Goal: Information Seeking & Learning: Learn about a topic

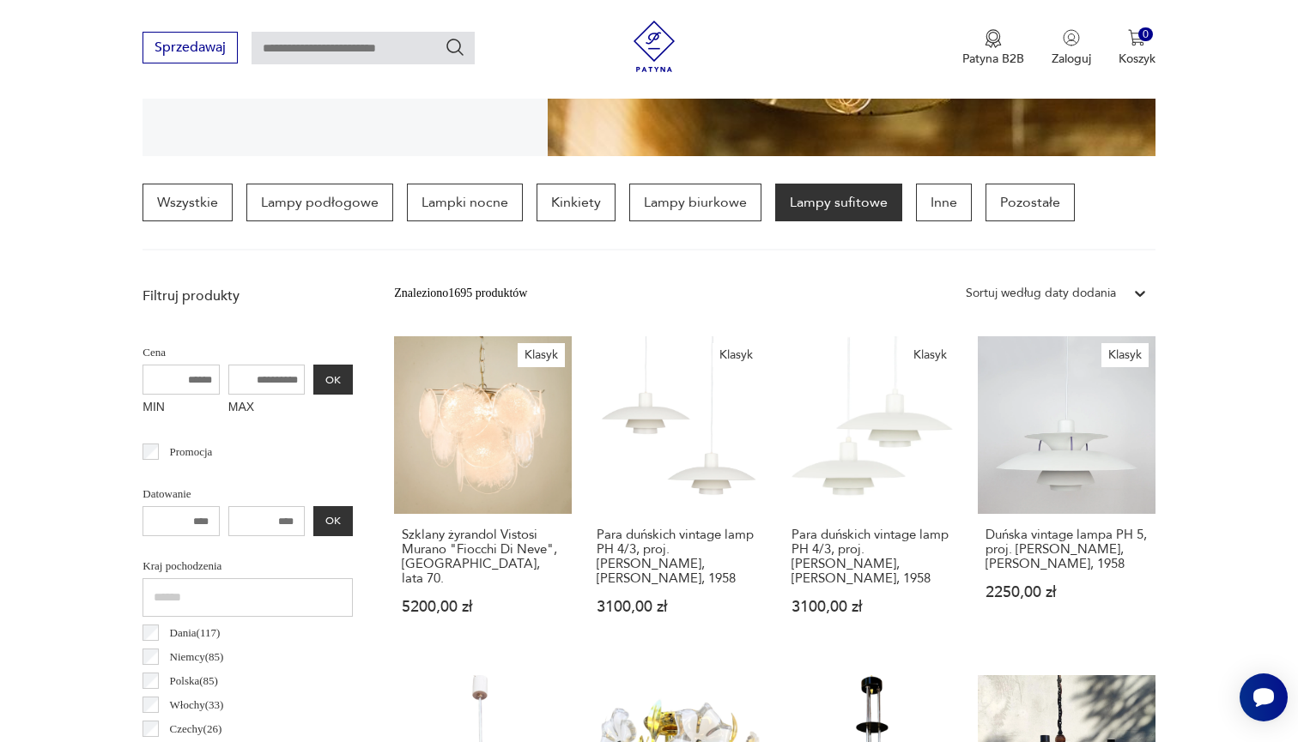
click at [1059, 286] on div "Sortuj według daty dodania" at bounding box center [1041, 293] width 150 height 19
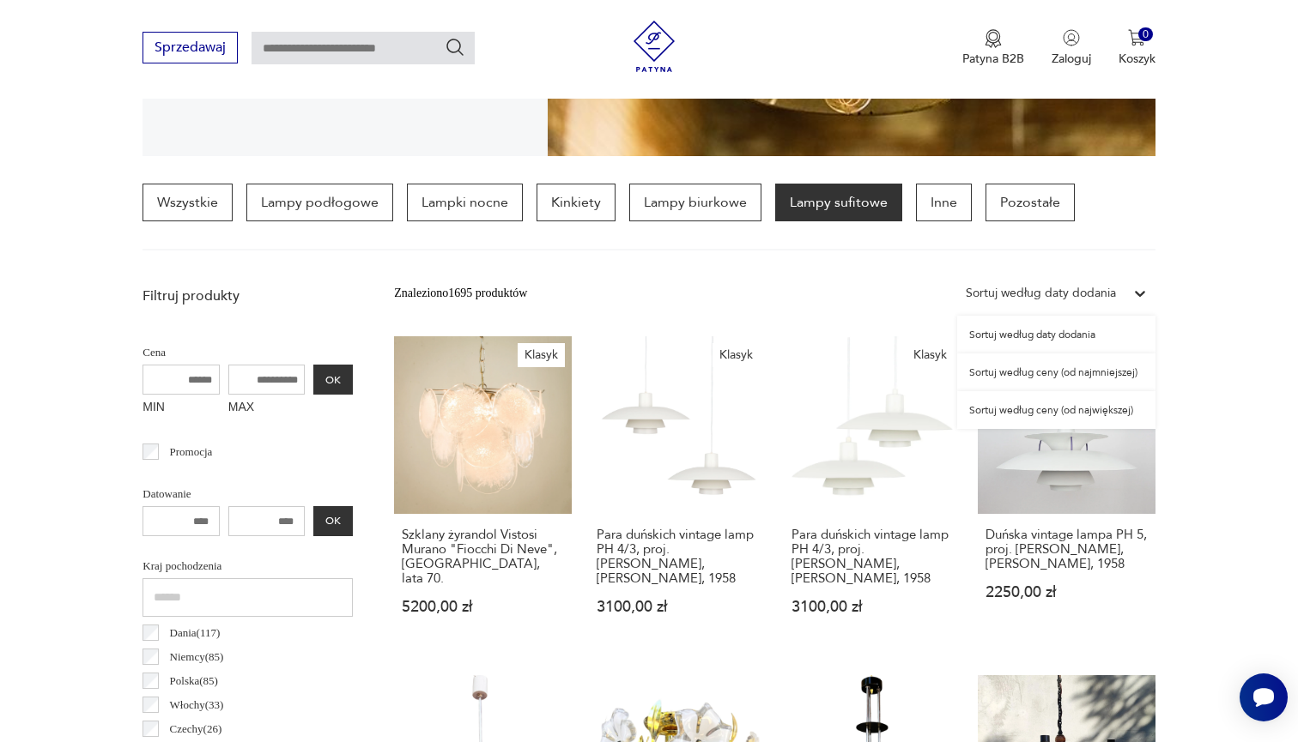
click at [1022, 341] on div "Sortuj według daty dodania" at bounding box center [1056, 335] width 198 height 38
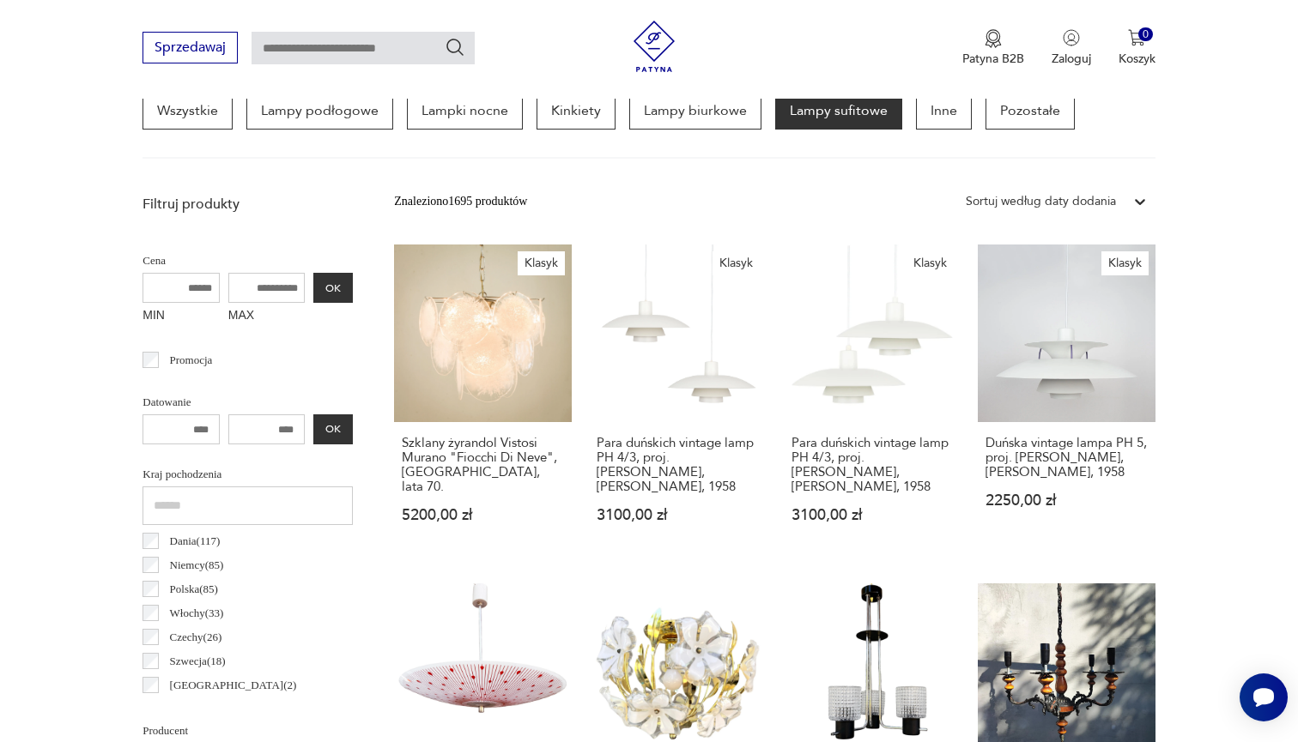
scroll to position [480, 0]
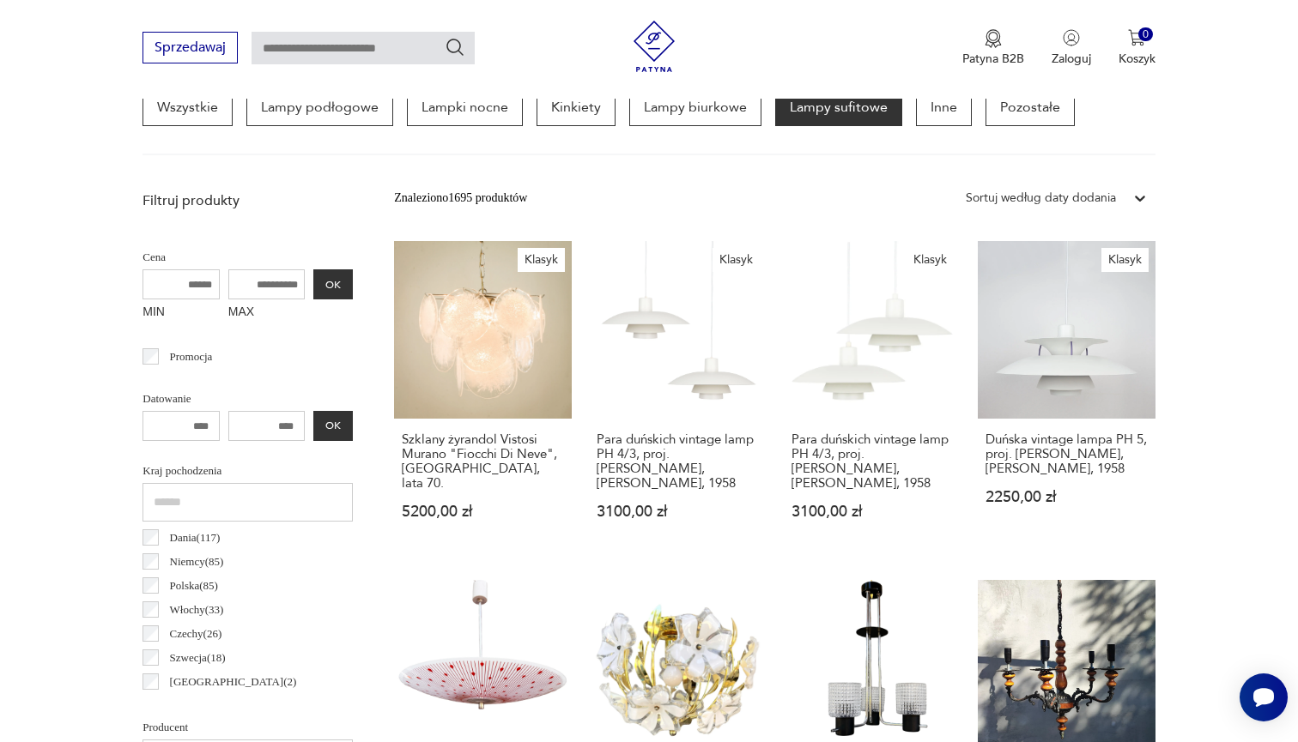
click at [233, 286] on input "MAX" at bounding box center [266, 284] width 77 height 30
type input "*"
type input "***"
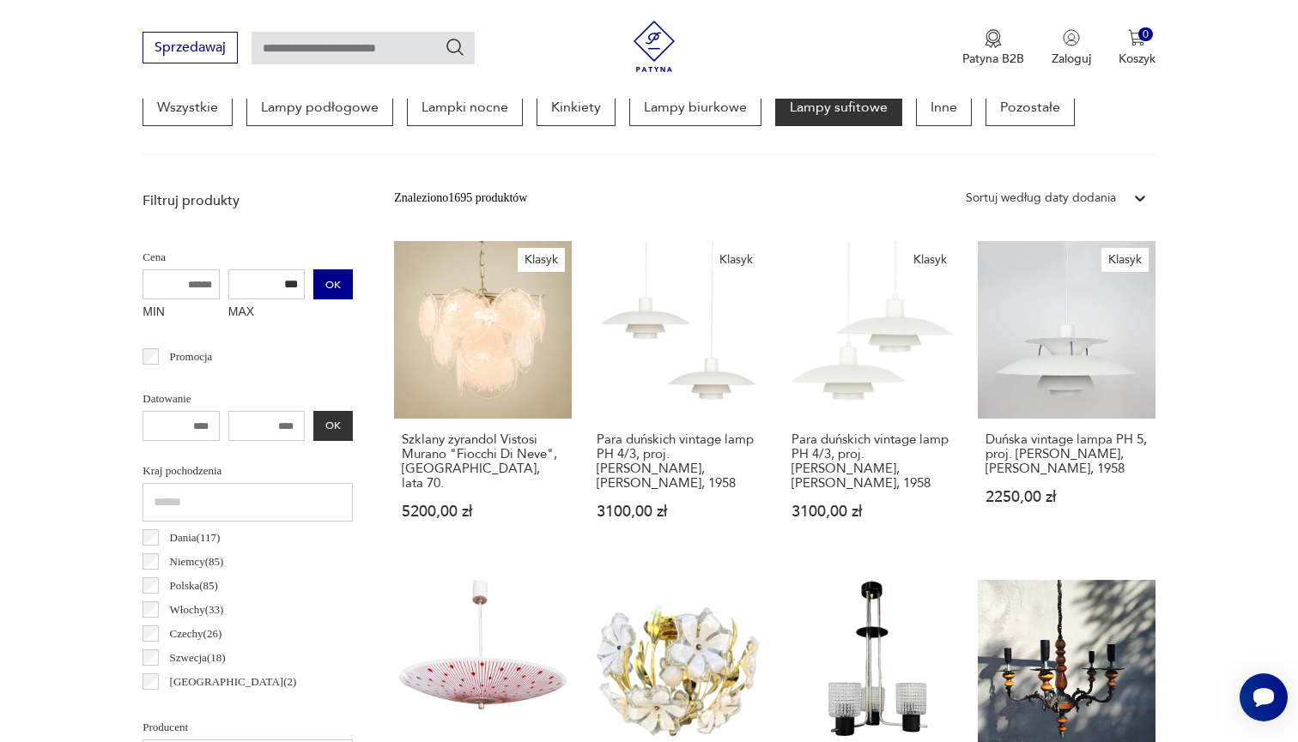
click at [313, 279] on button "OK" at bounding box center [332, 284] width 39 height 30
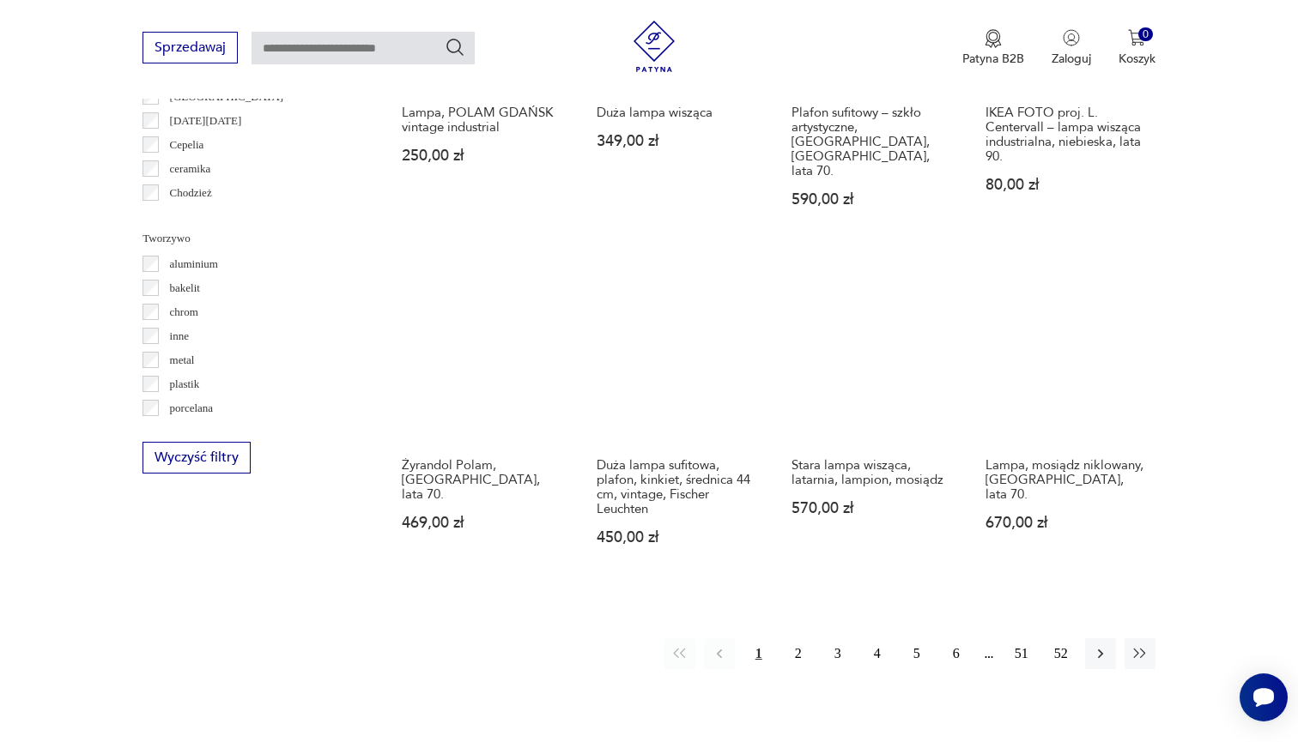
scroll to position [1511, 0]
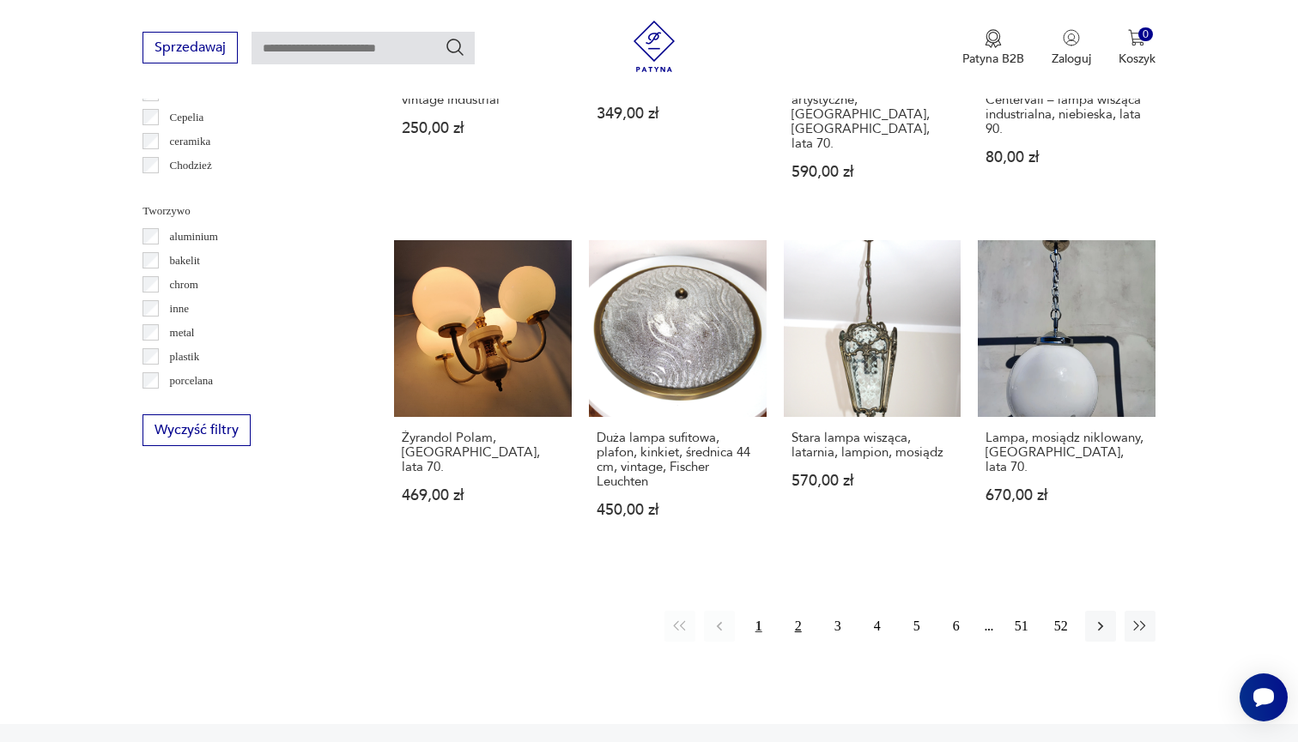
click at [792, 620] on button "2" at bounding box center [798, 626] width 31 height 31
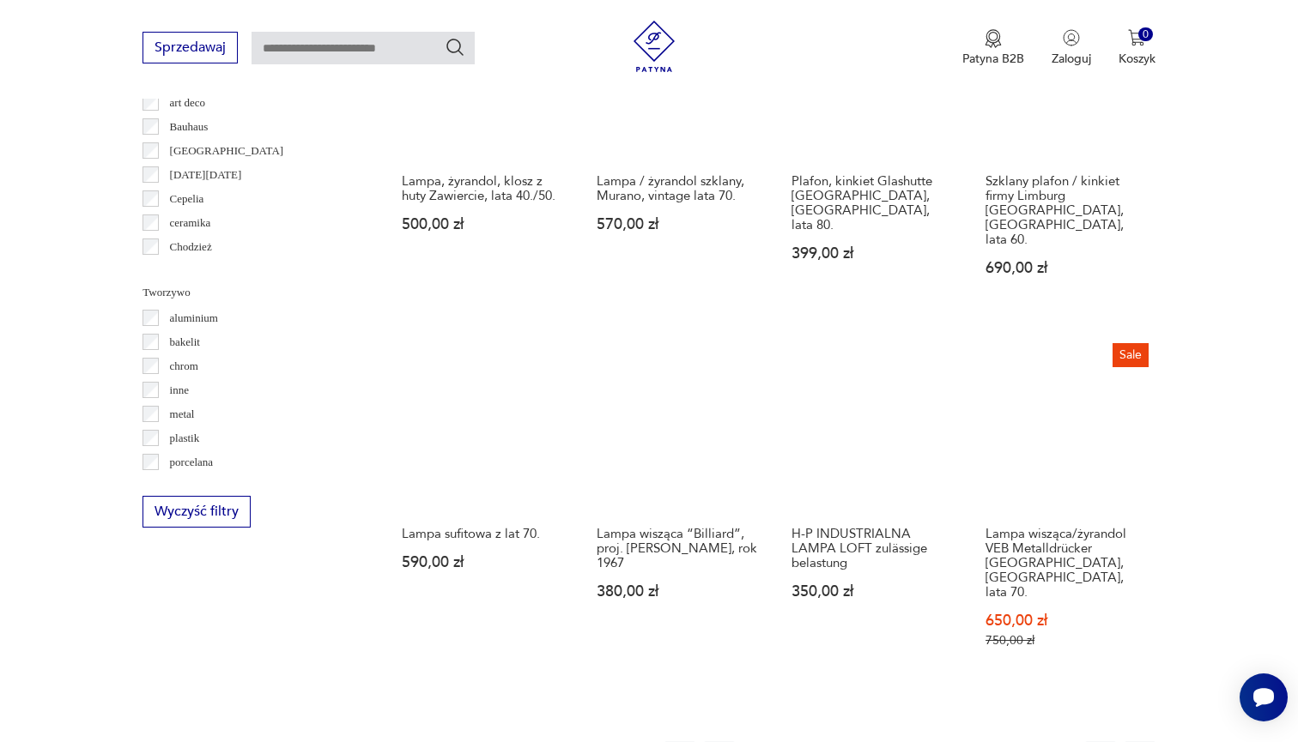
scroll to position [1444, 0]
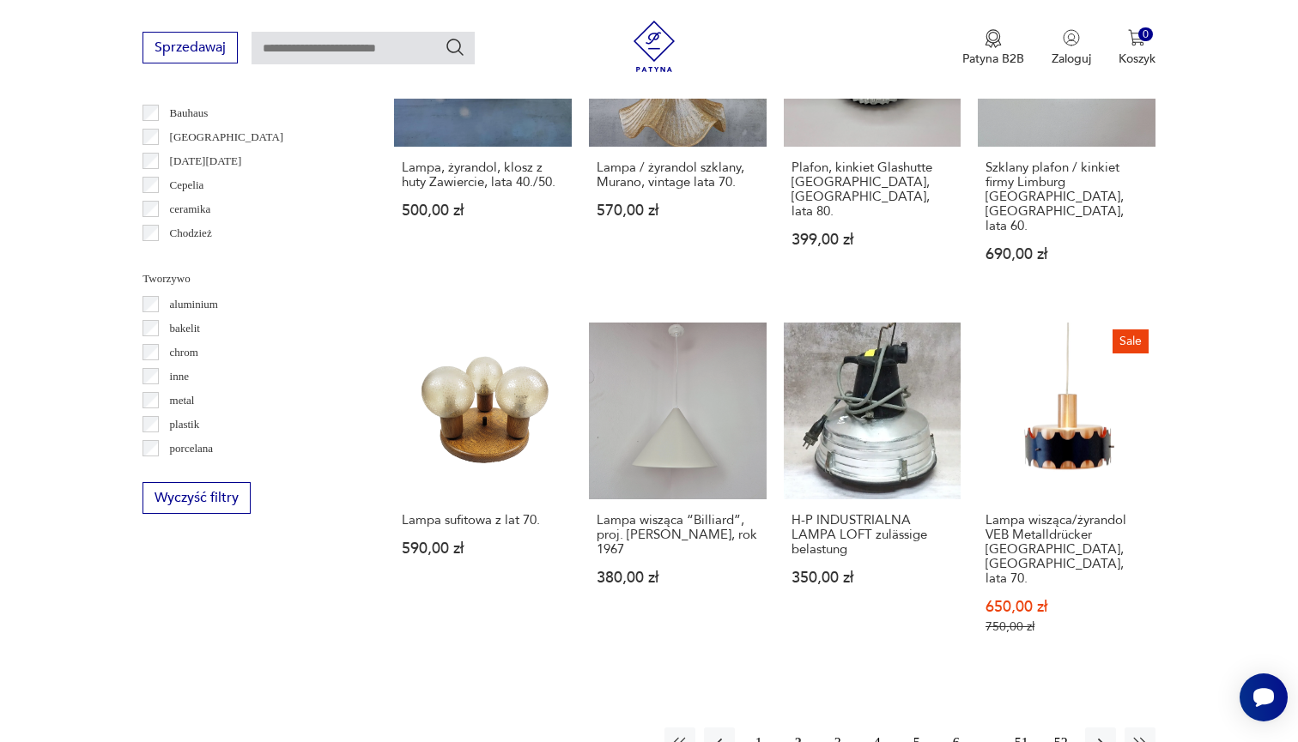
click at [834, 728] on button "3" at bounding box center [837, 743] width 31 height 31
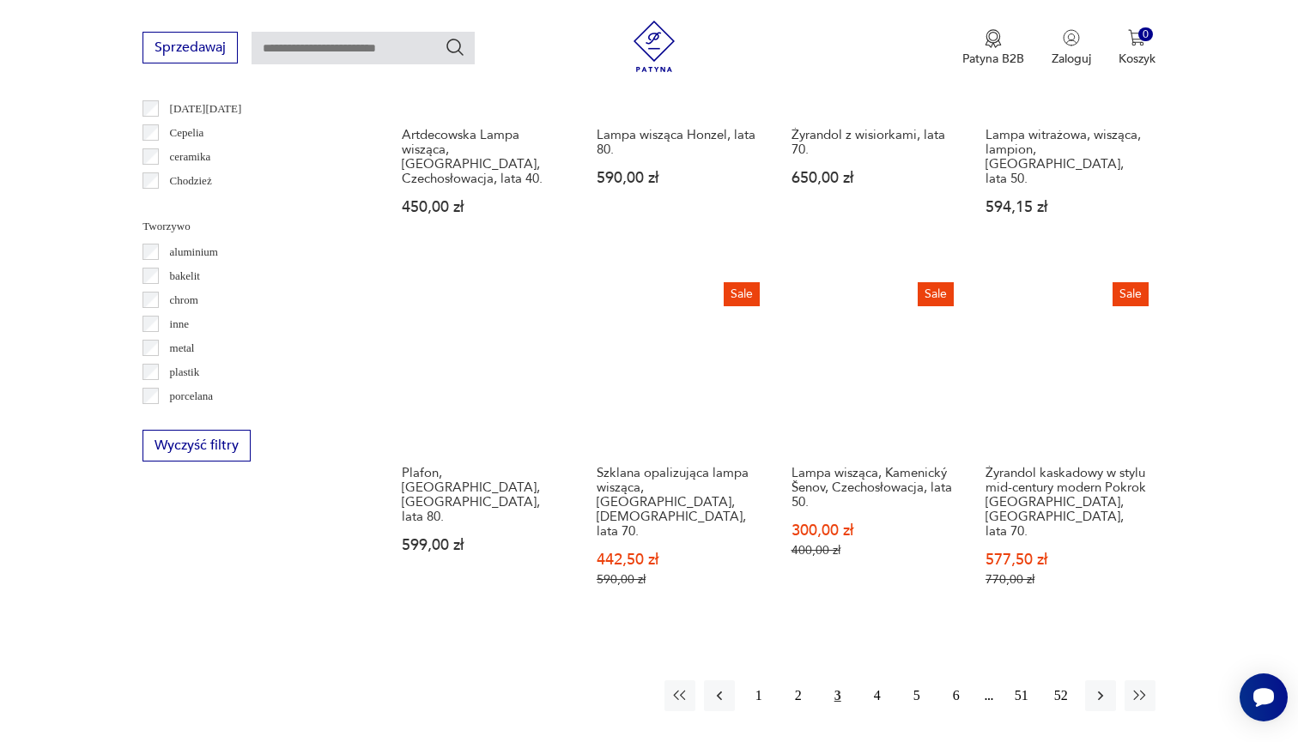
scroll to position [1501, 0]
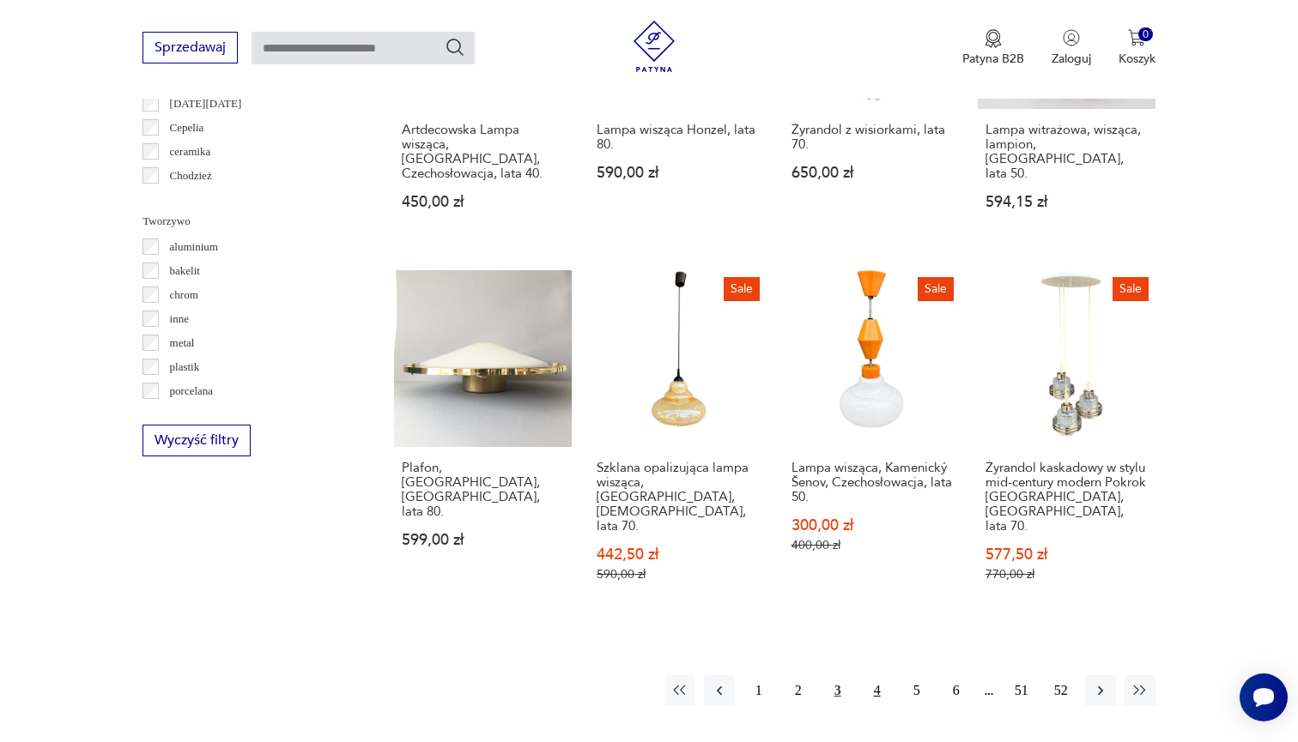
click at [881, 675] on button "4" at bounding box center [877, 690] width 31 height 31
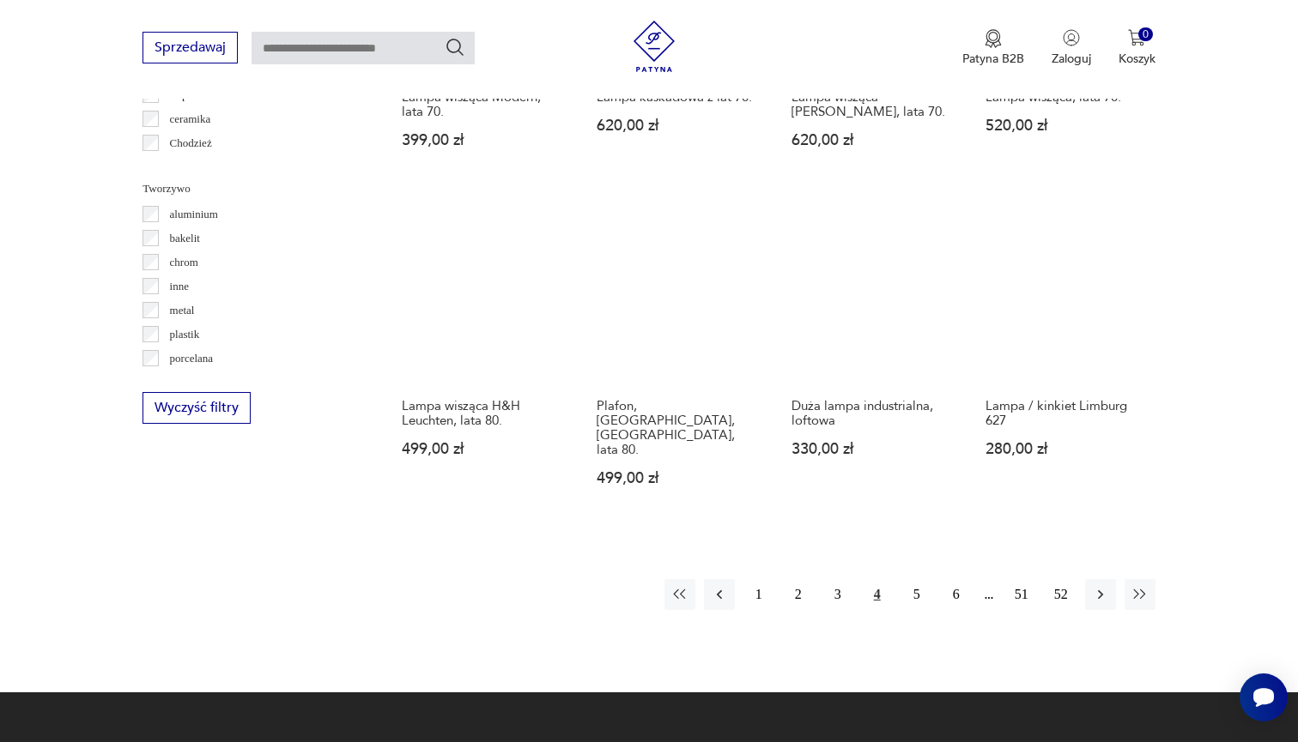
scroll to position [1571, 0]
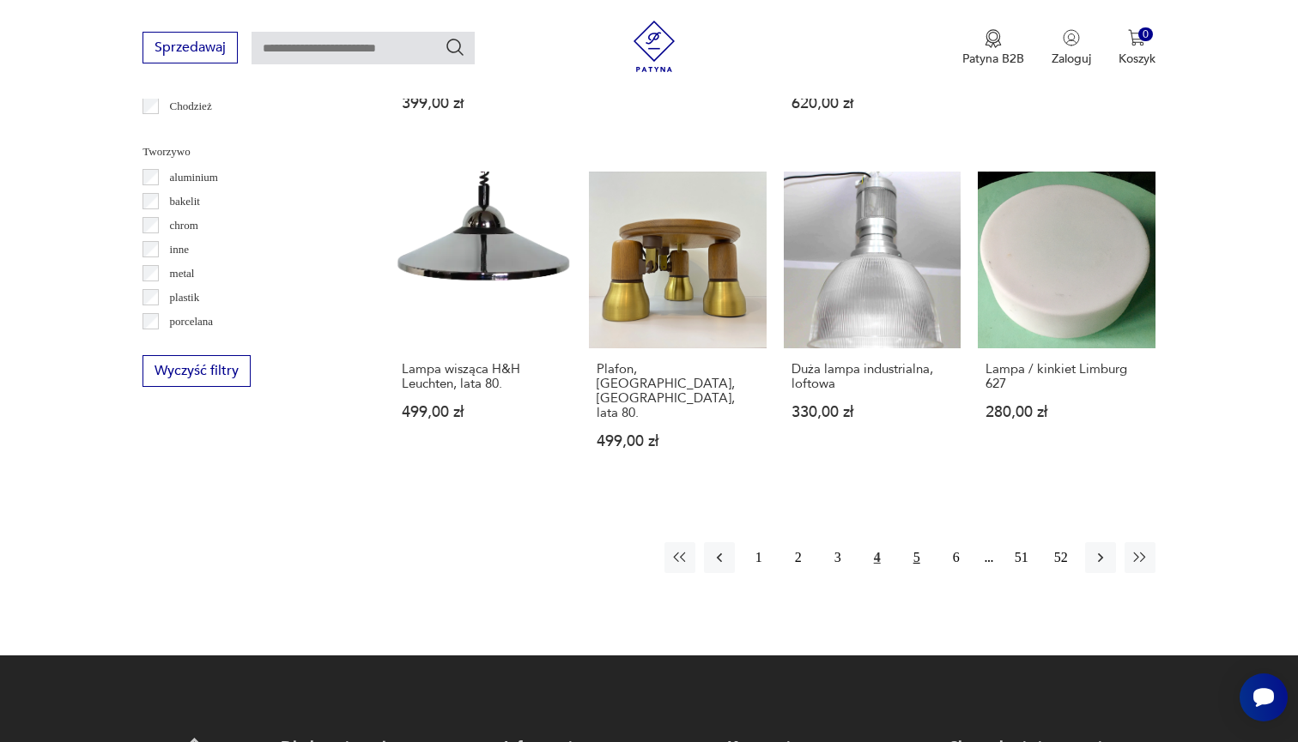
click at [919, 542] on button "5" at bounding box center [916, 557] width 31 height 31
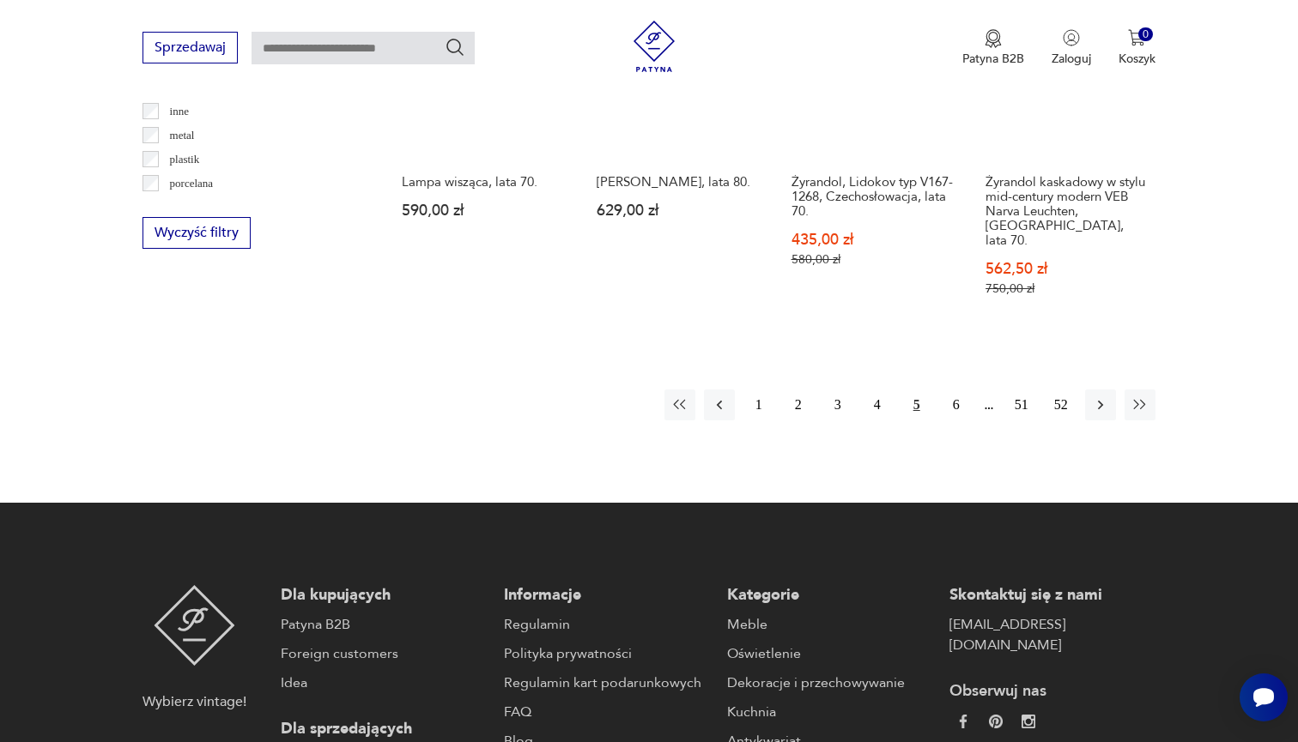
scroll to position [1719, 0]
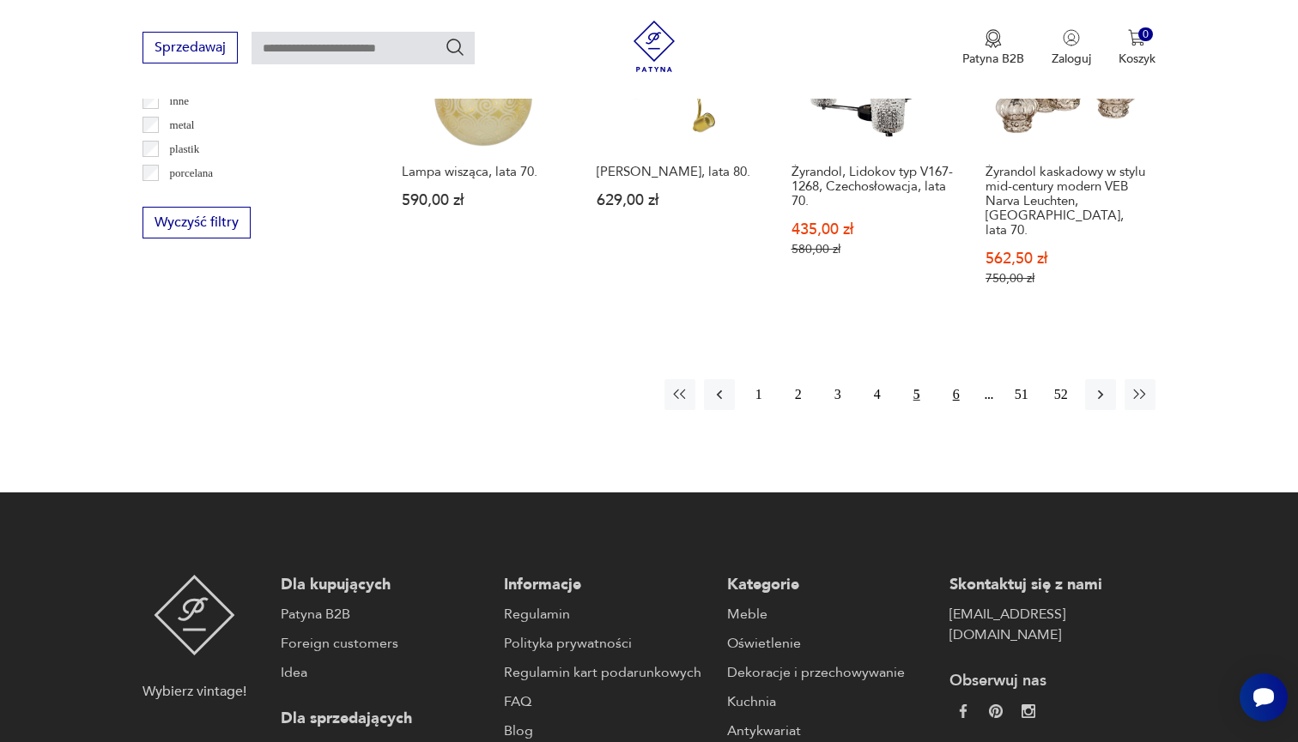
click at [963, 398] on button "6" at bounding box center [956, 394] width 31 height 31
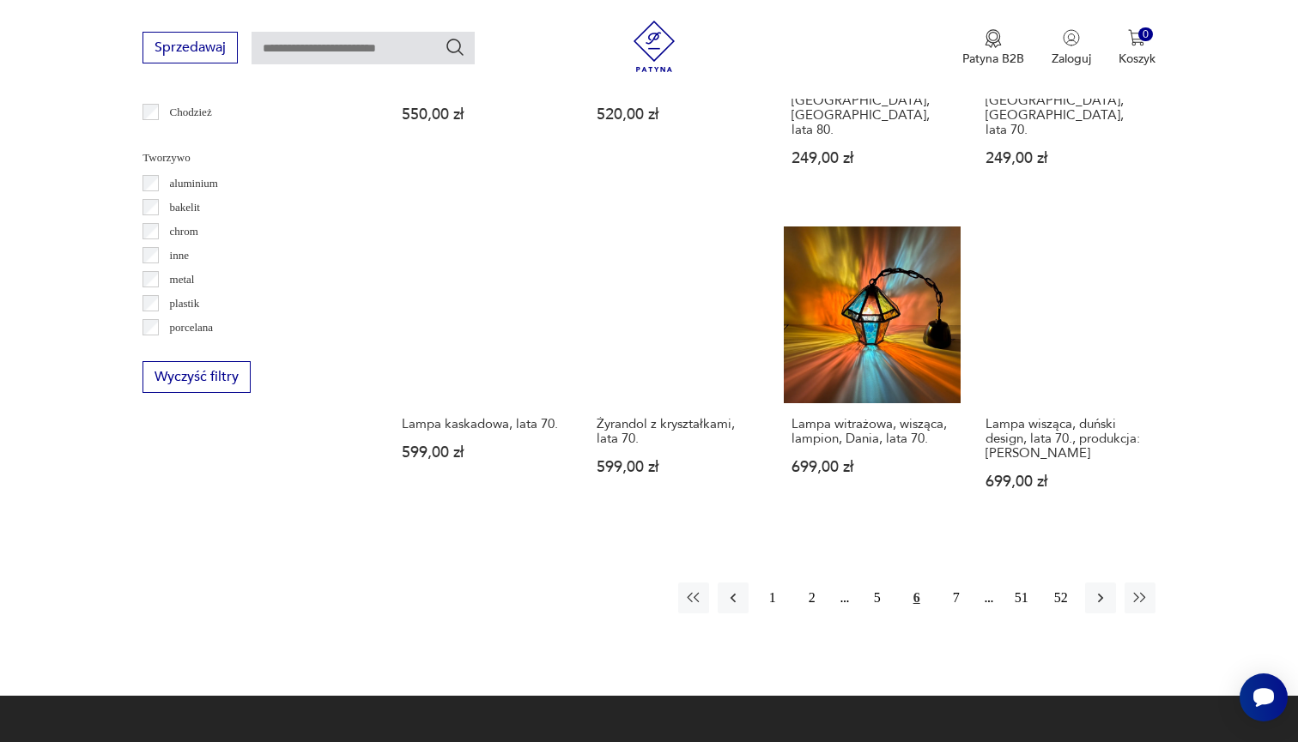
scroll to position [1586, 0]
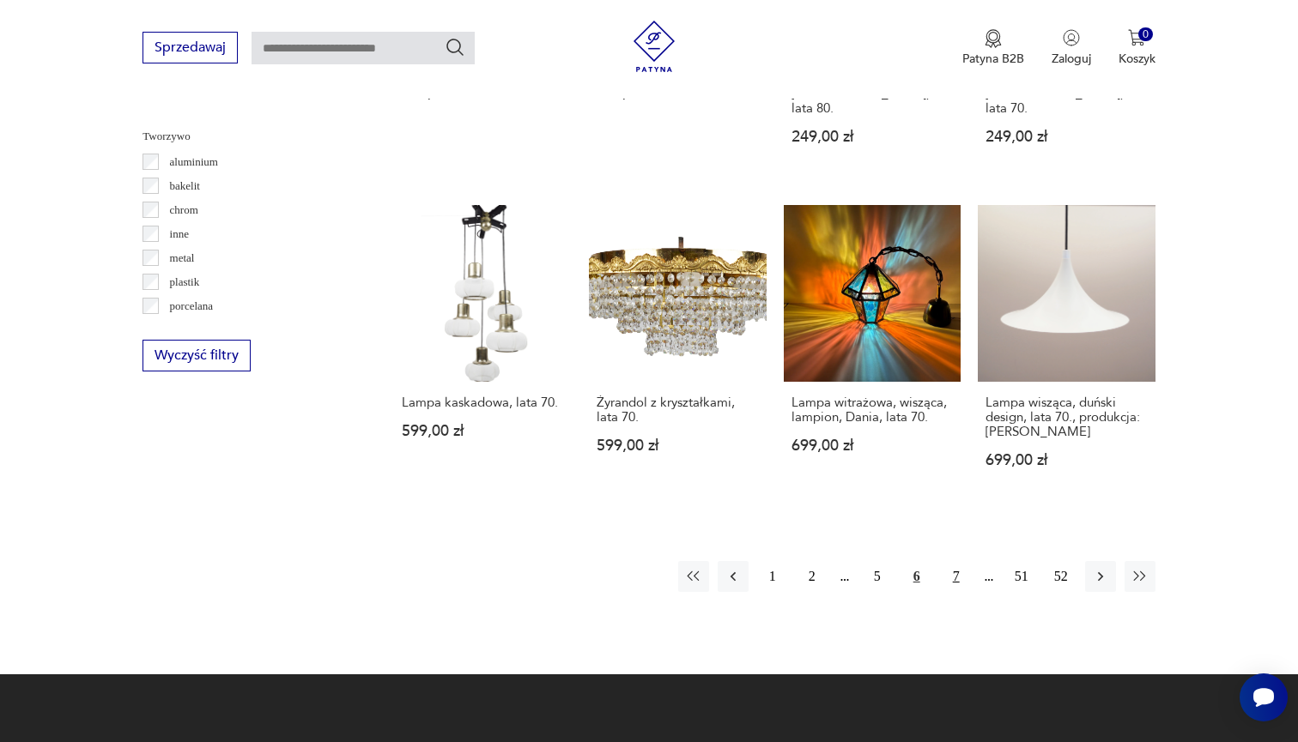
click at [950, 561] on button "7" at bounding box center [956, 576] width 31 height 31
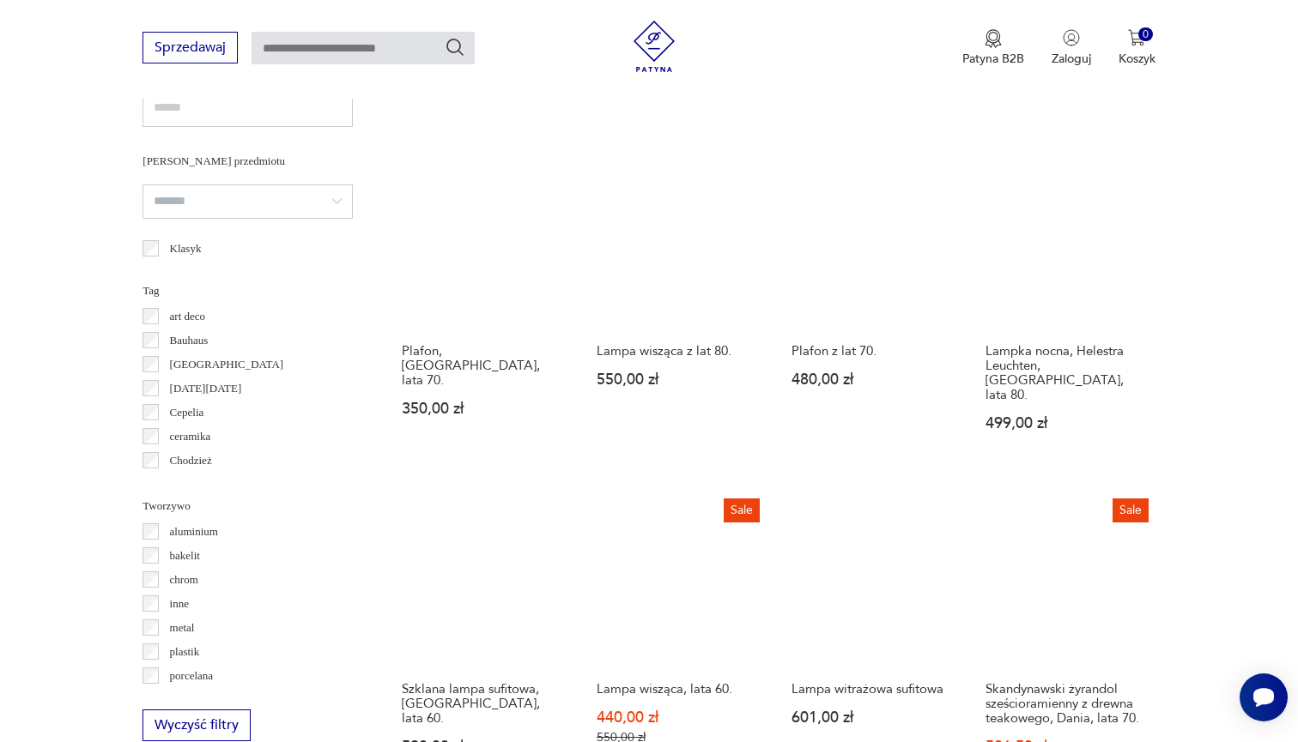
scroll to position [1508, 0]
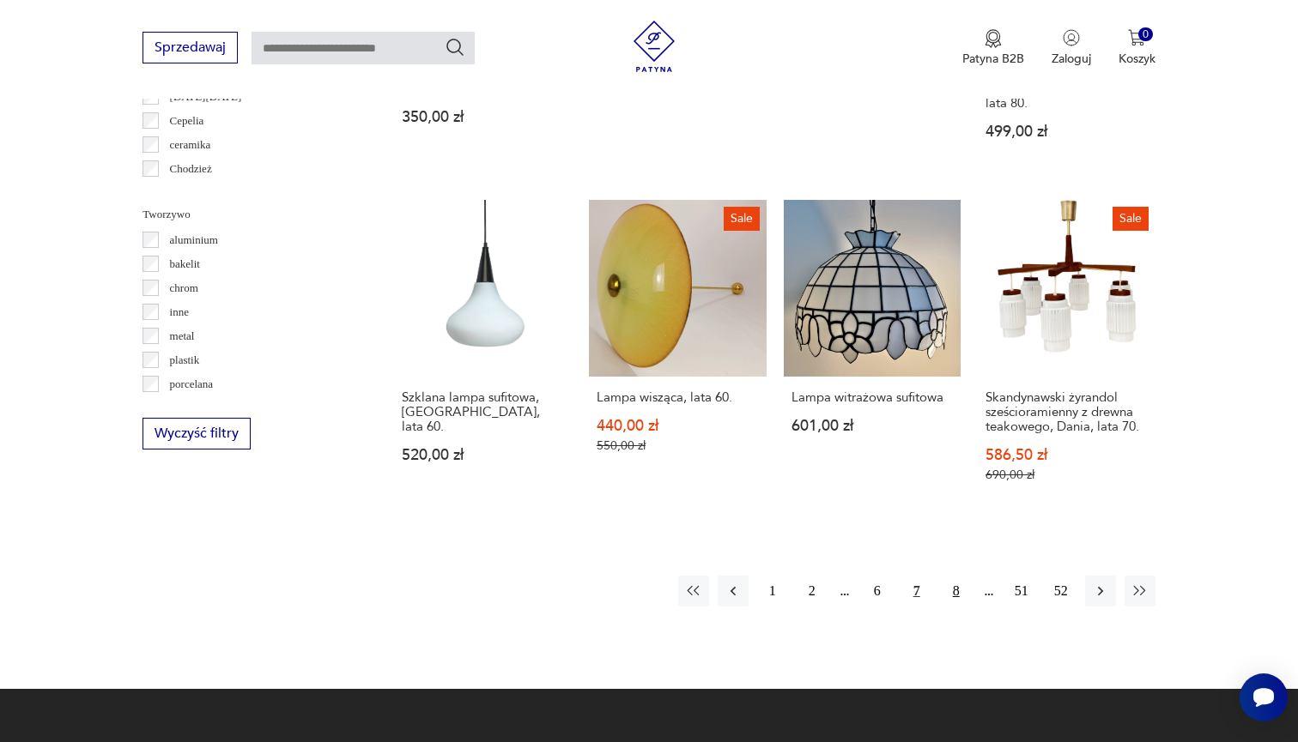
click at [957, 590] on button "8" at bounding box center [956, 591] width 31 height 31
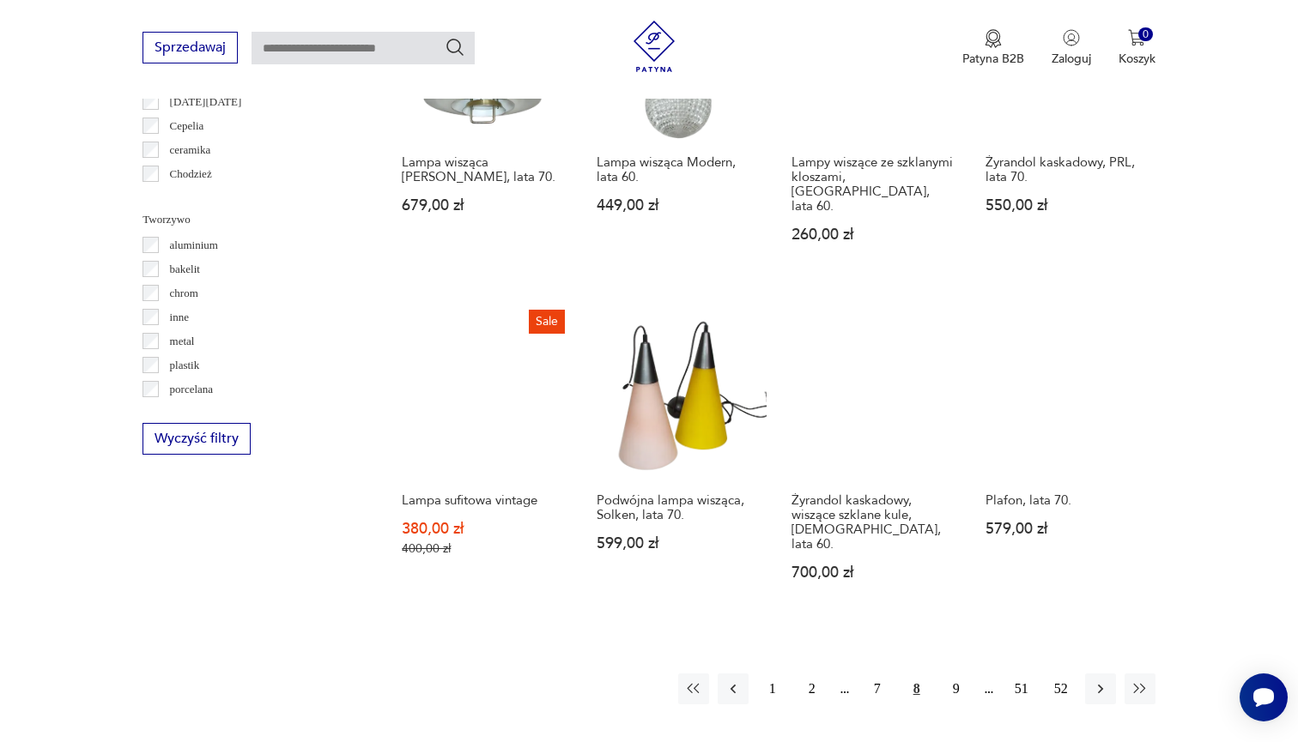
scroll to position [1520, 0]
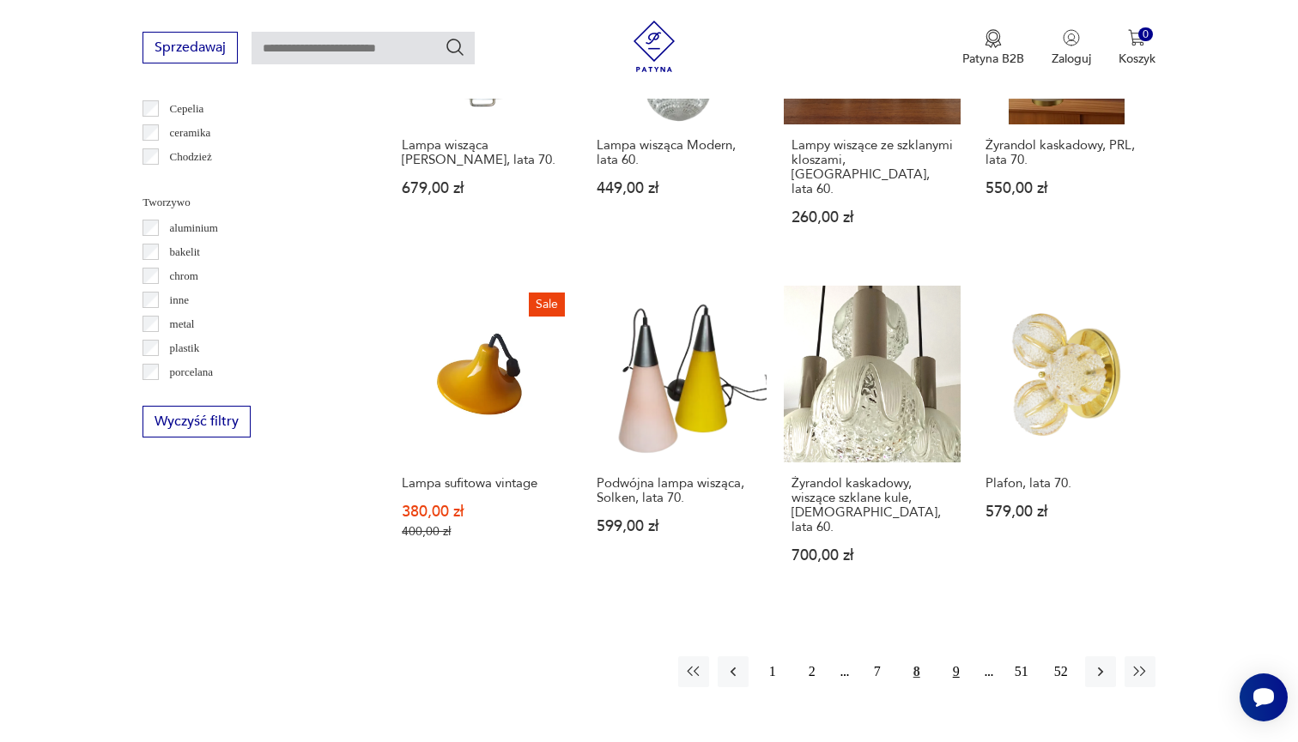
click at [949, 657] on button "9" at bounding box center [956, 672] width 31 height 31
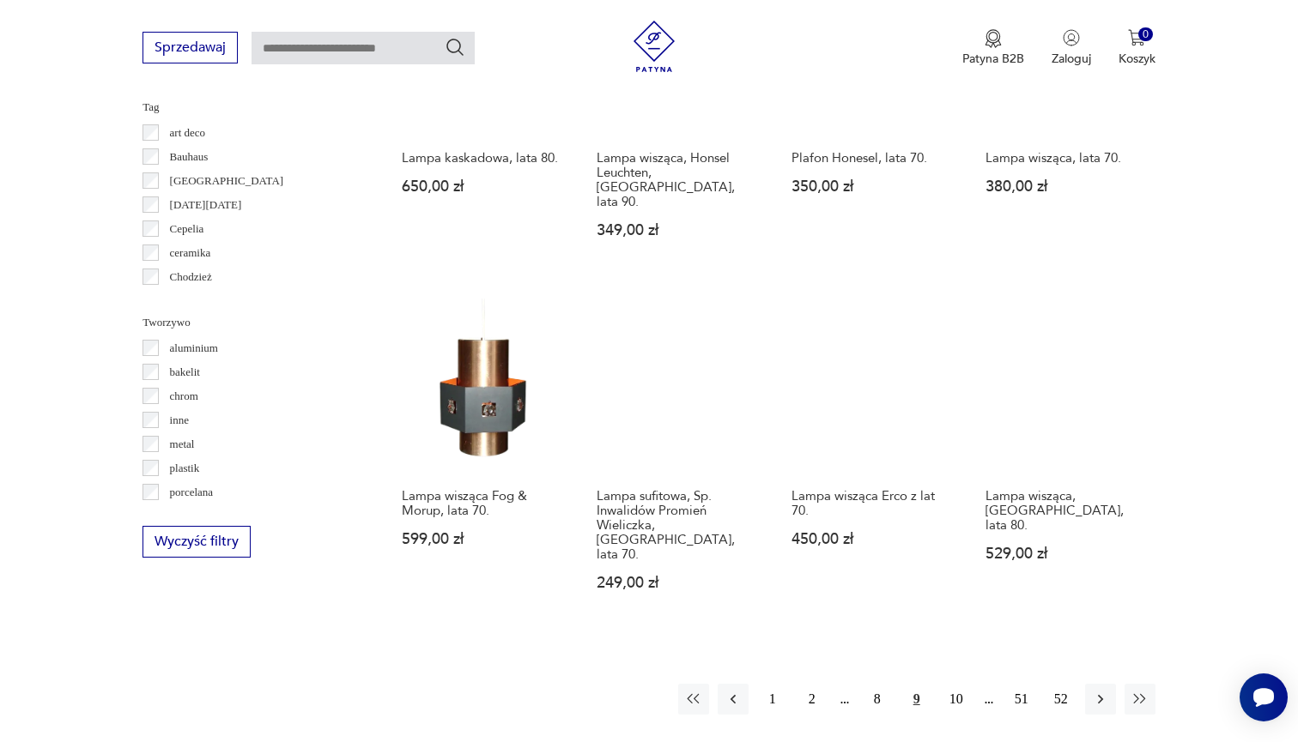
scroll to position [1413, 0]
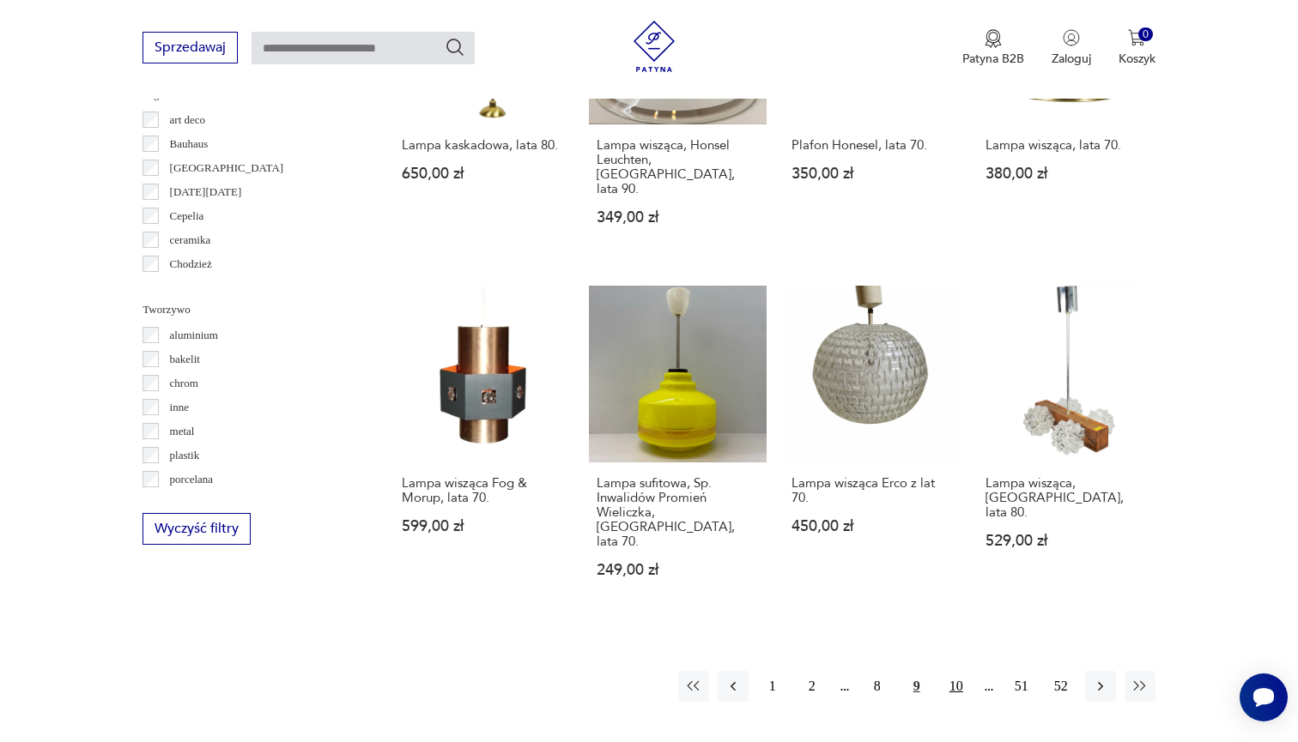
click at [966, 674] on button "10" at bounding box center [956, 686] width 31 height 31
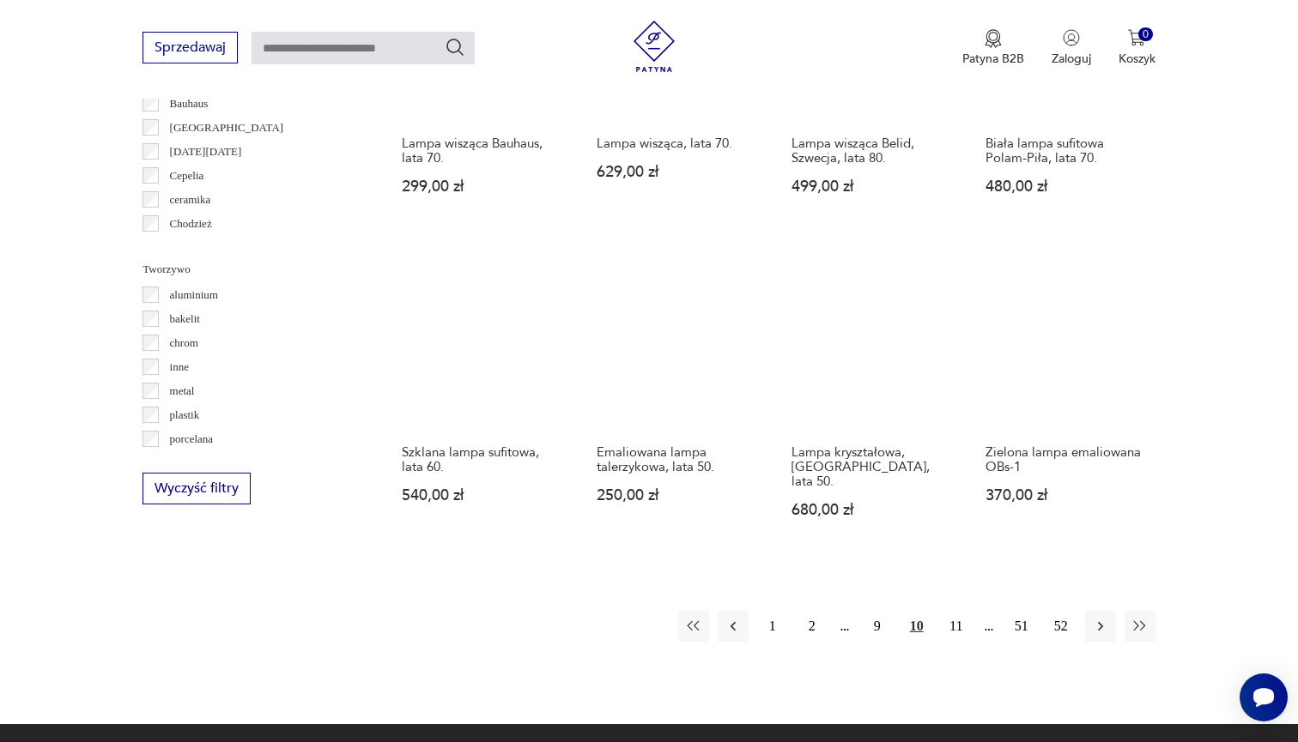
scroll to position [1730, 0]
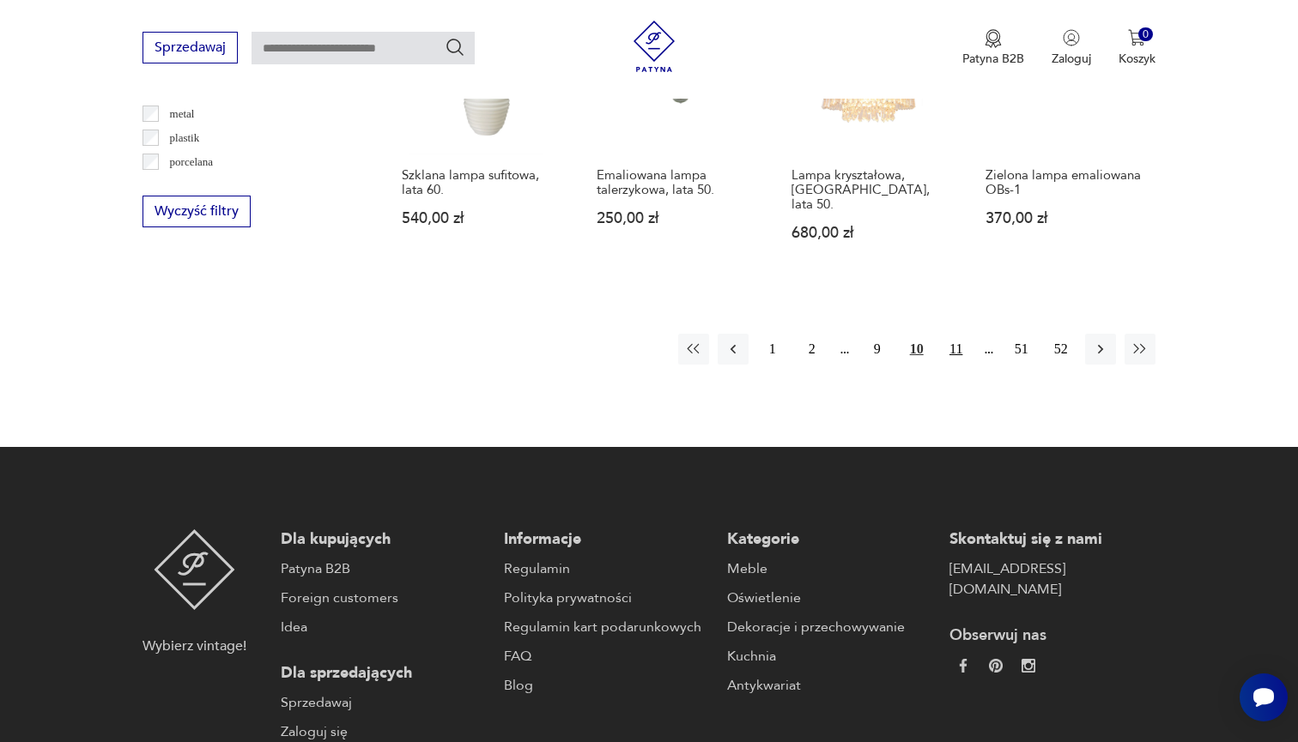
click at [955, 365] on button "11" at bounding box center [956, 349] width 31 height 31
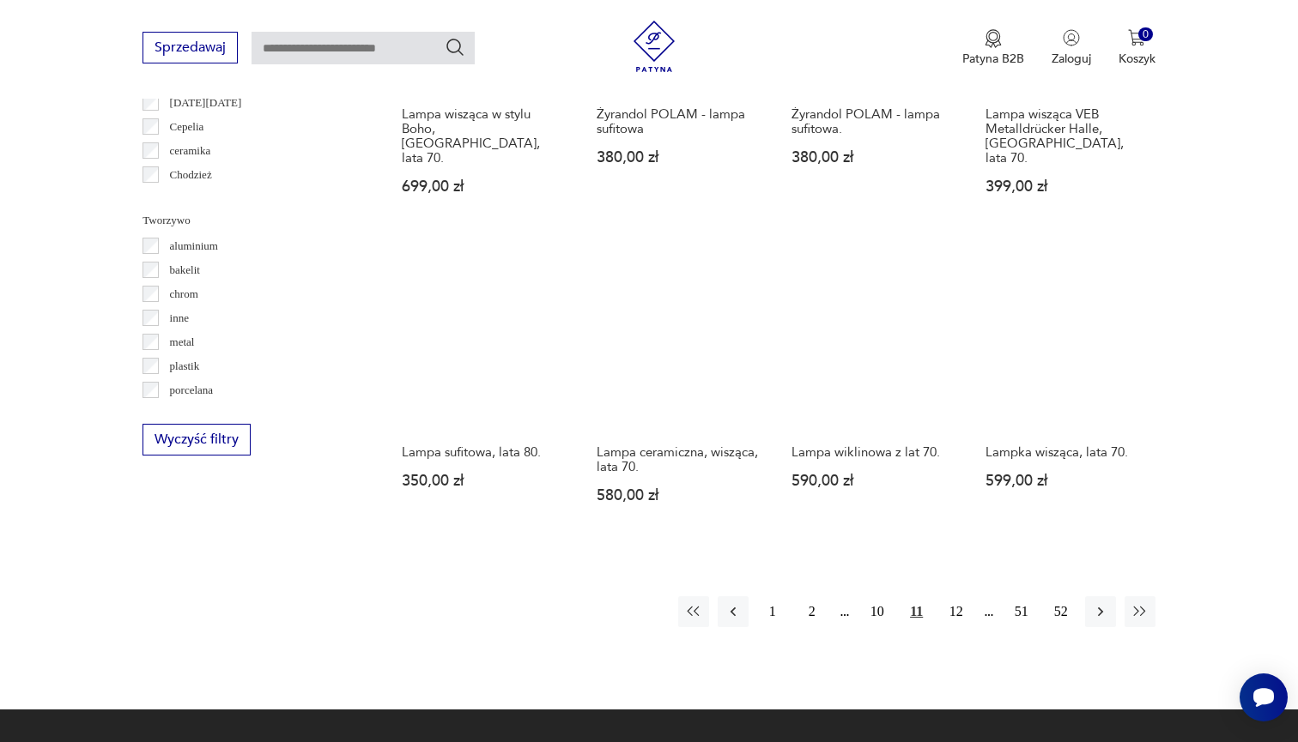
scroll to position [1505, 0]
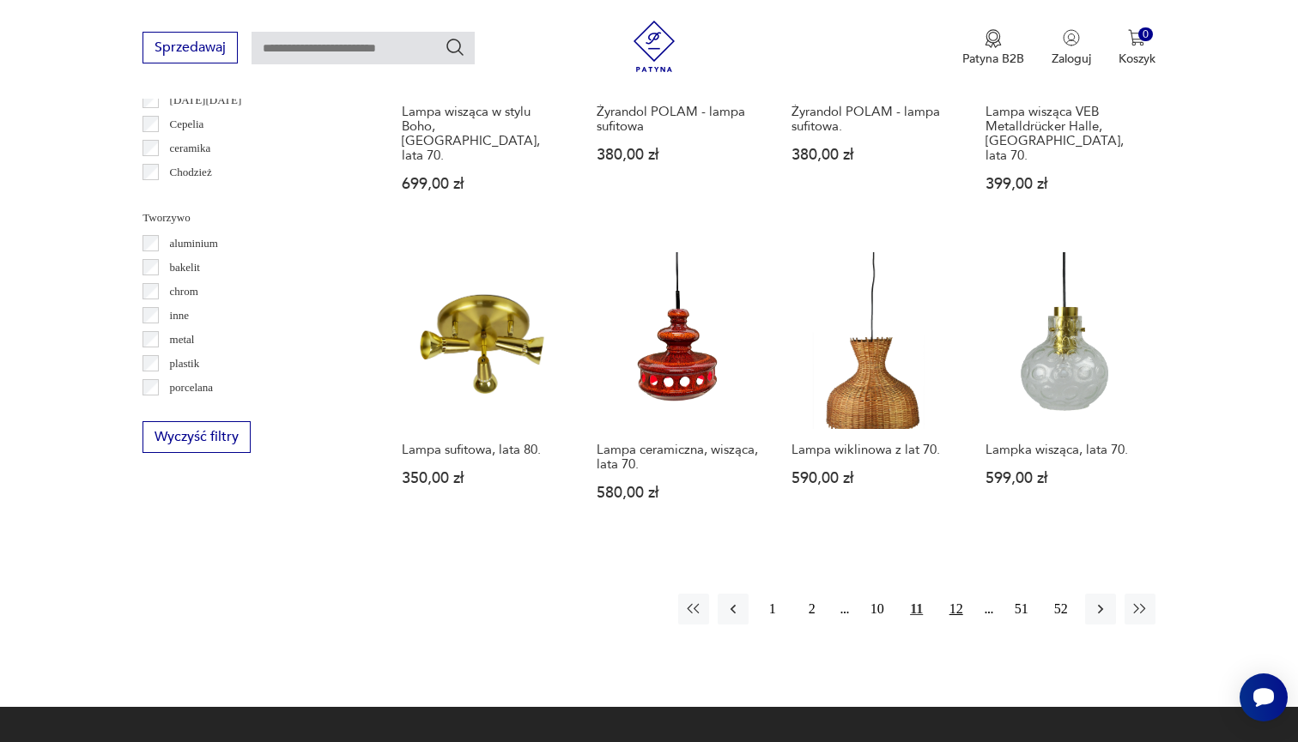
click at [946, 599] on button "12" at bounding box center [956, 609] width 31 height 31
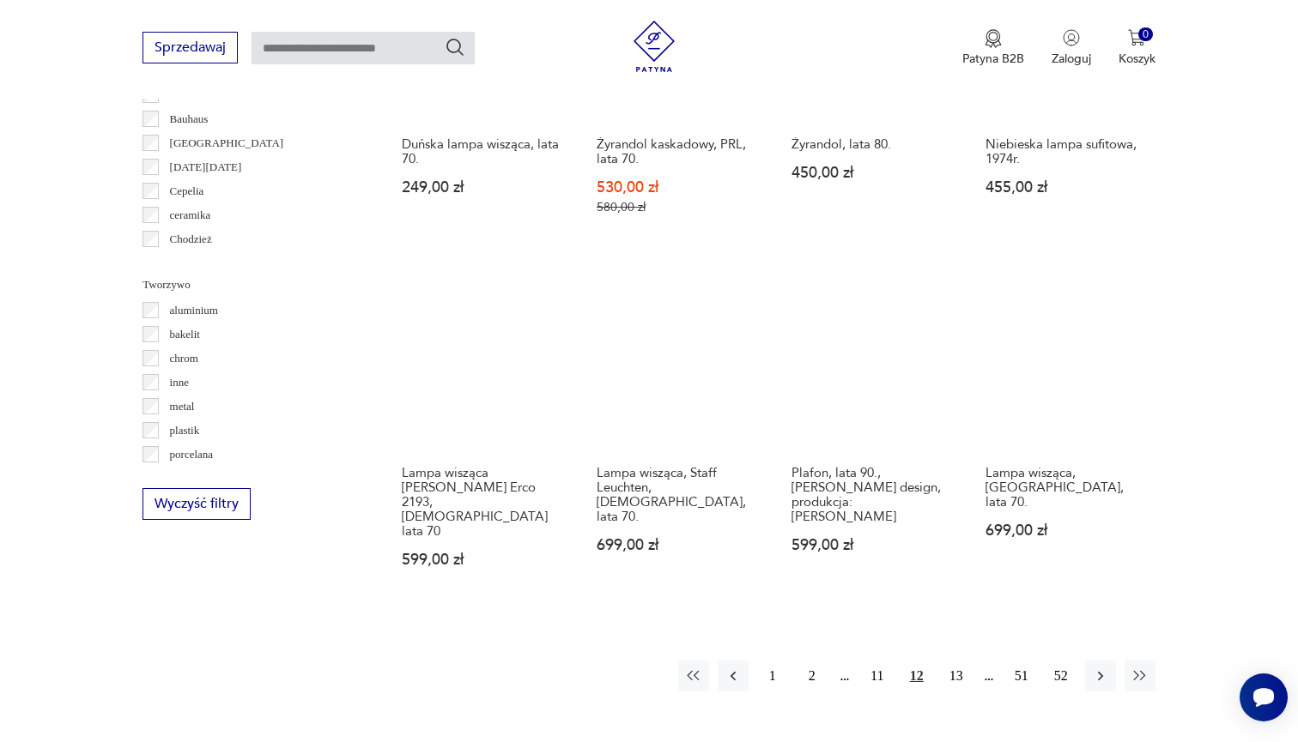
scroll to position [1438, 0]
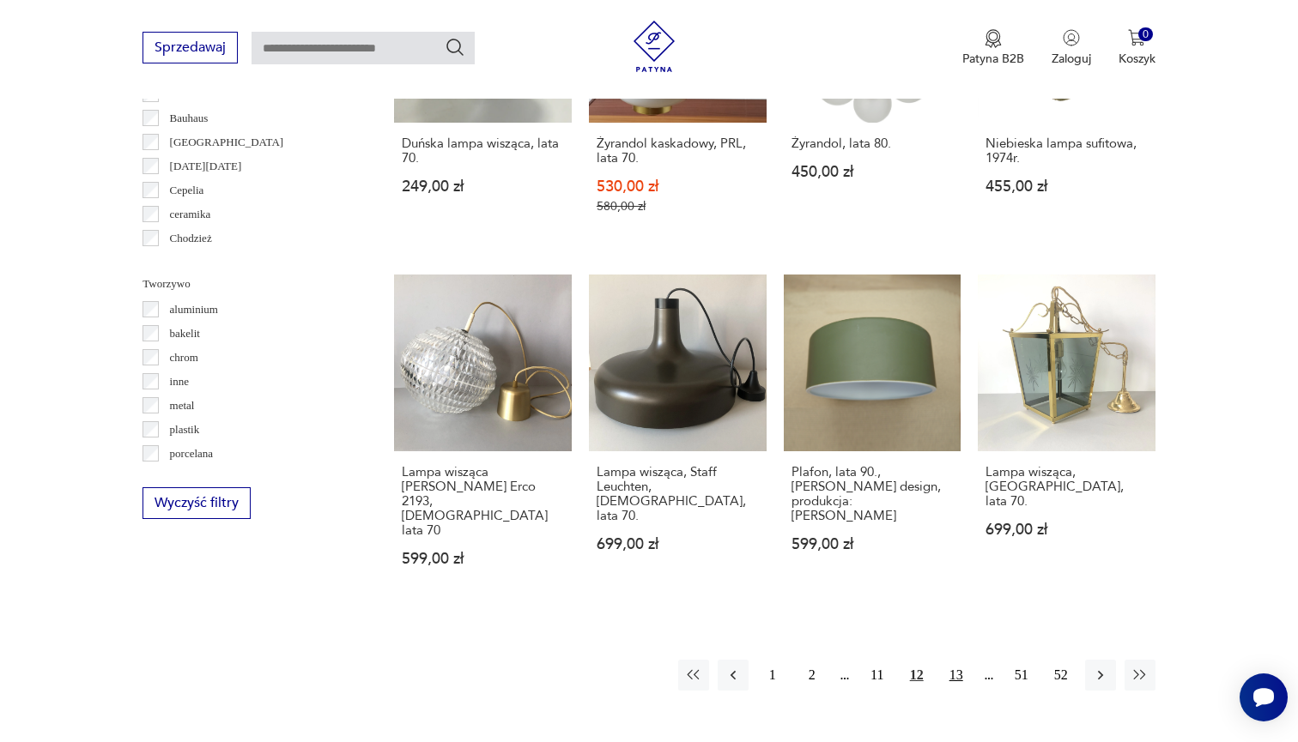
click at [958, 660] on button "13" at bounding box center [956, 675] width 31 height 31
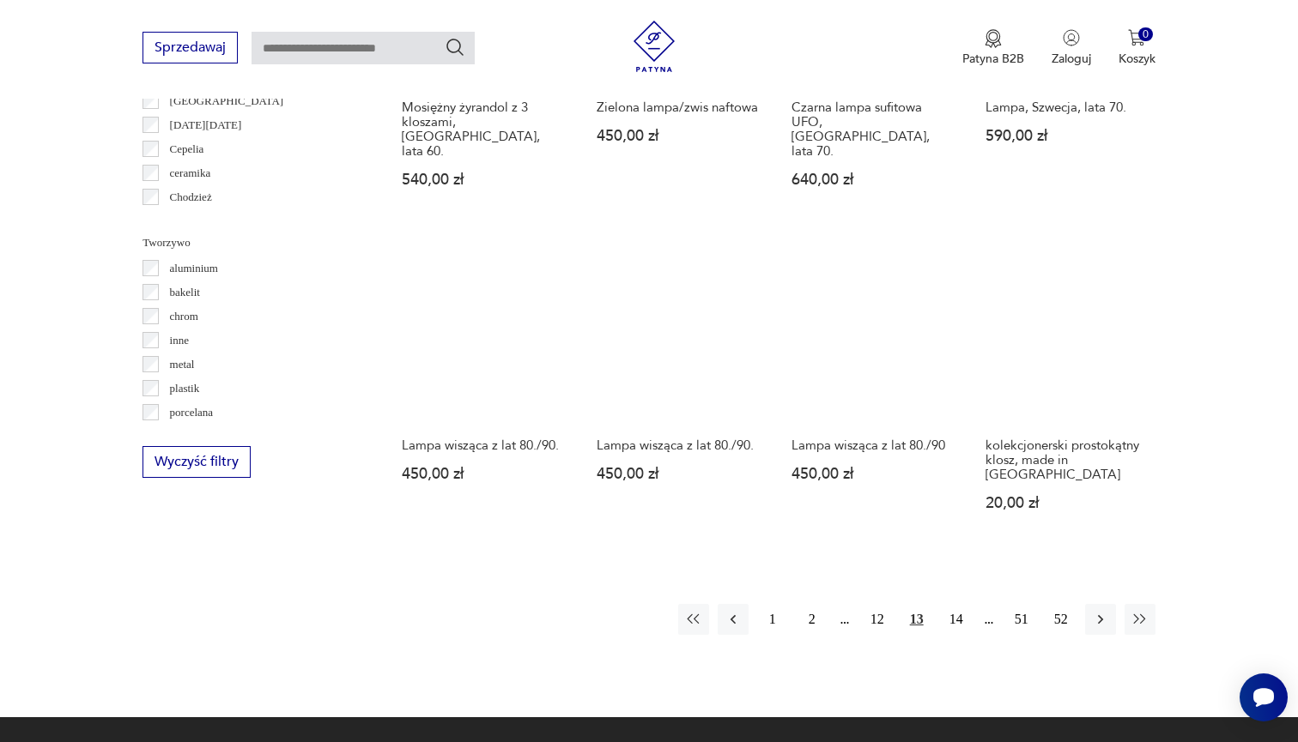
scroll to position [1499, 0]
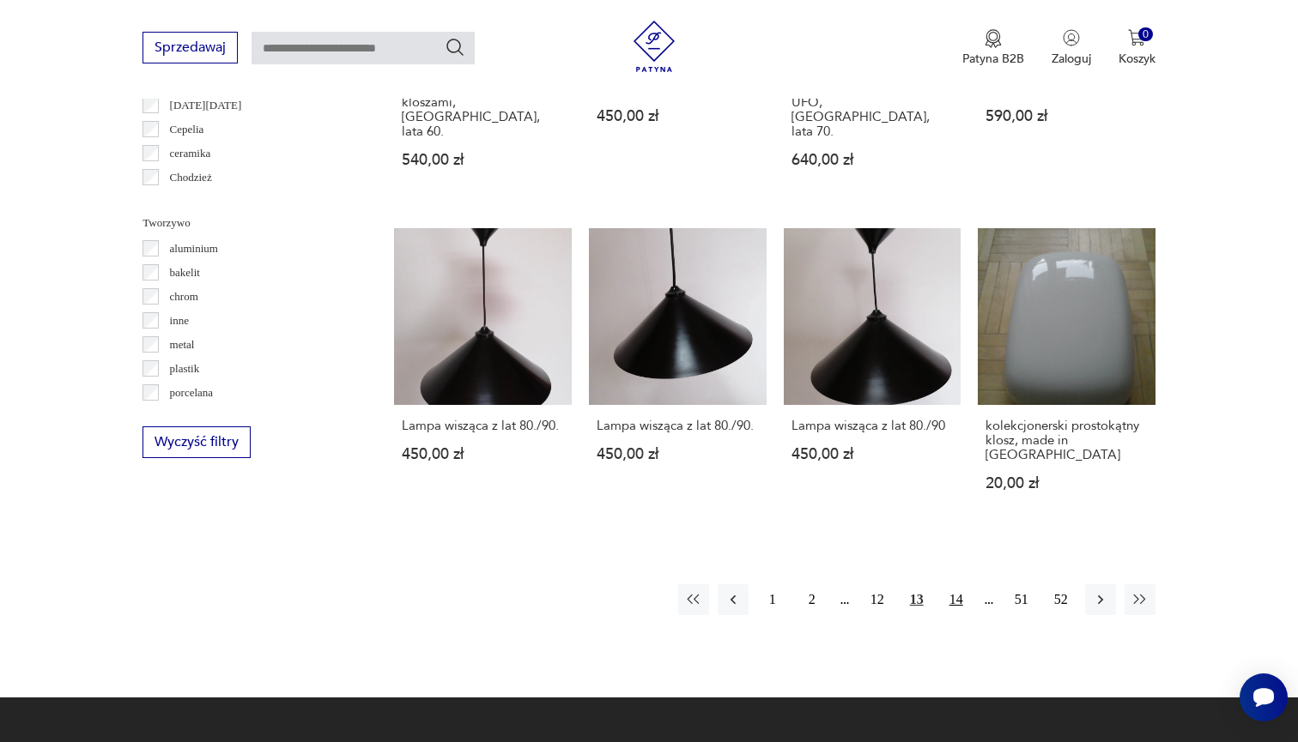
click at [949, 584] on button "14" at bounding box center [956, 599] width 31 height 31
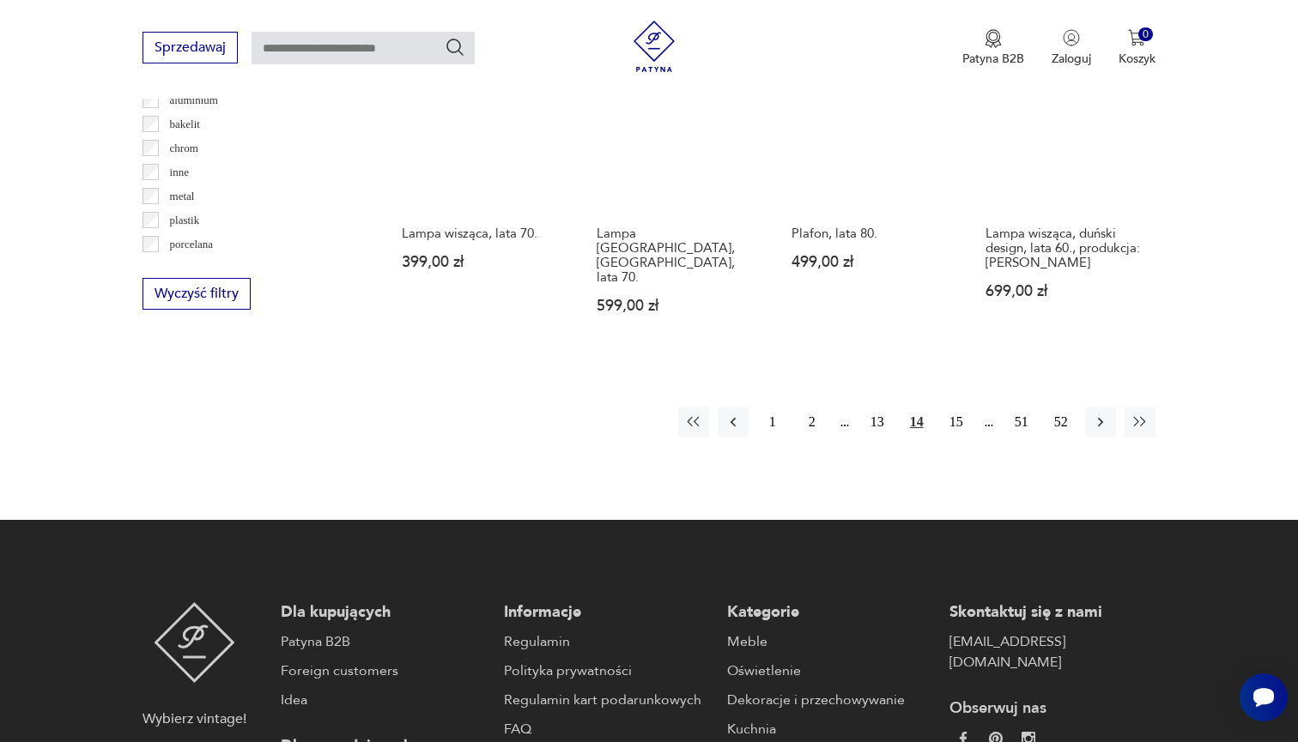
scroll to position [1664, 0]
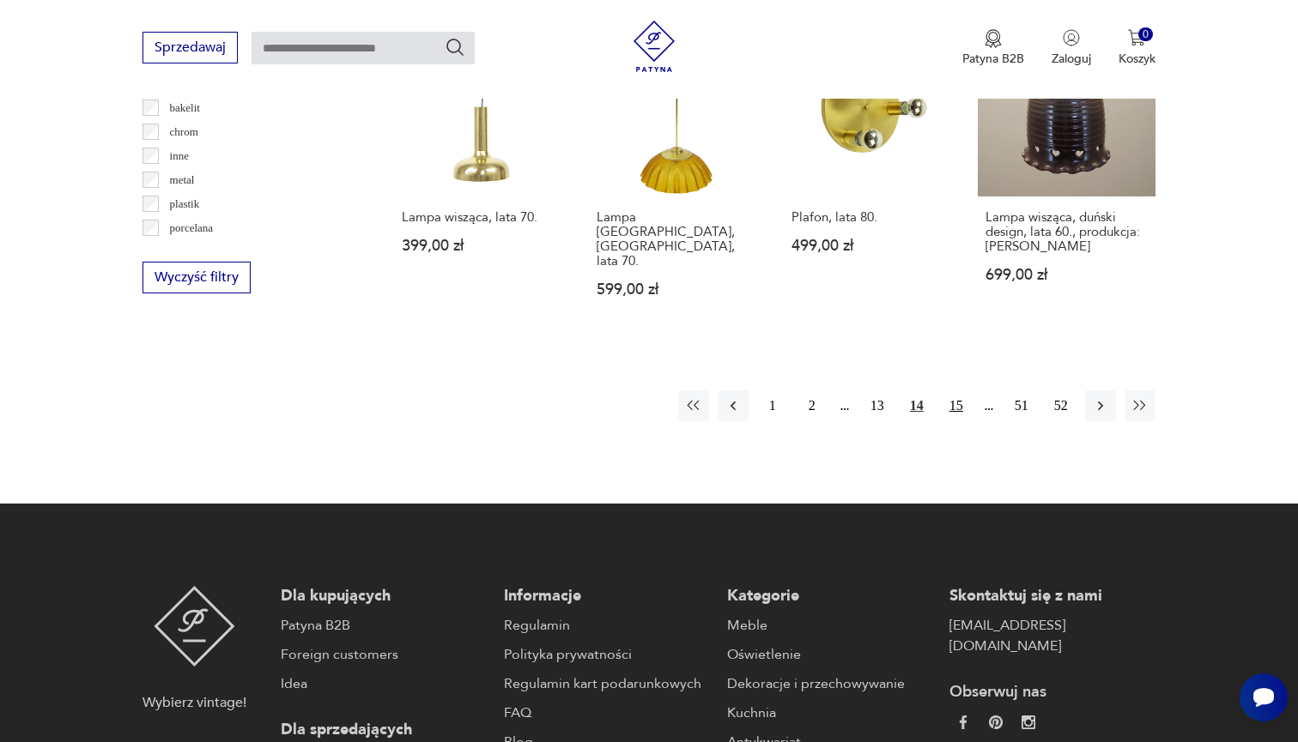
click at [962, 421] on button "15" at bounding box center [956, 406] width 31 height 31
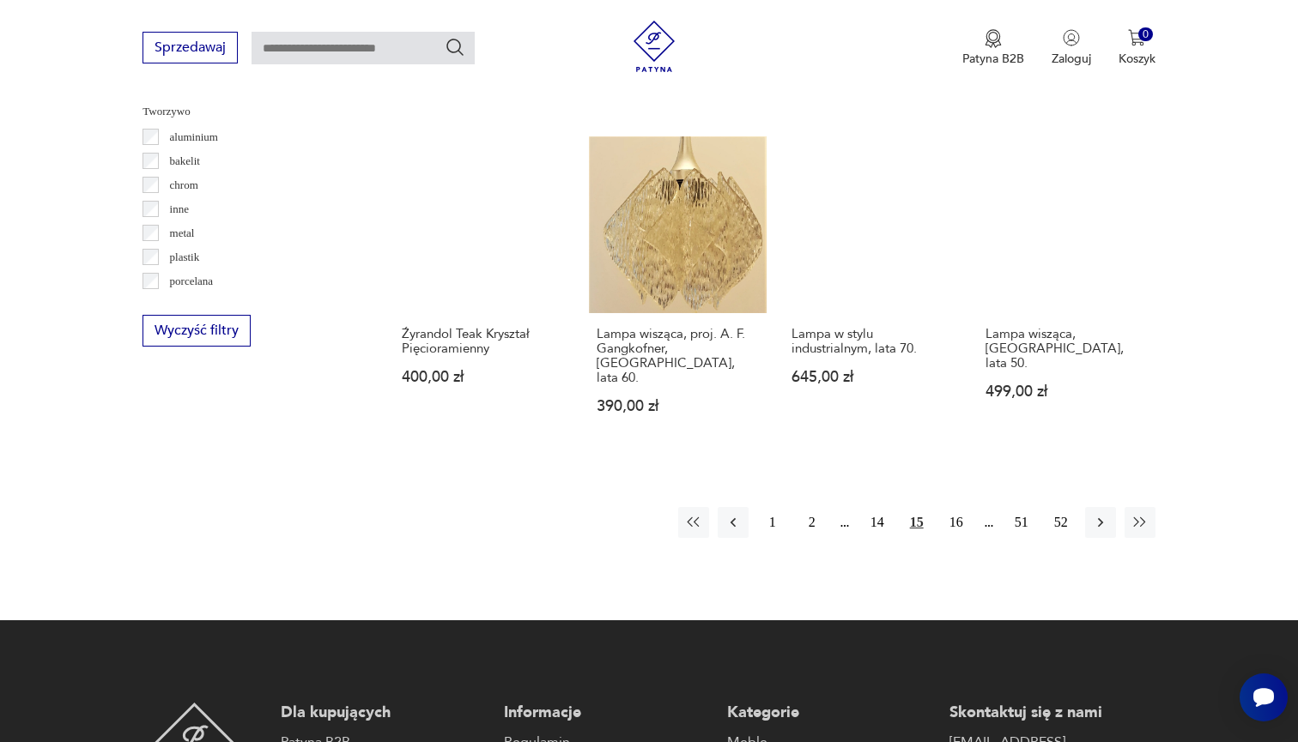
scroll to position [1656, 0]
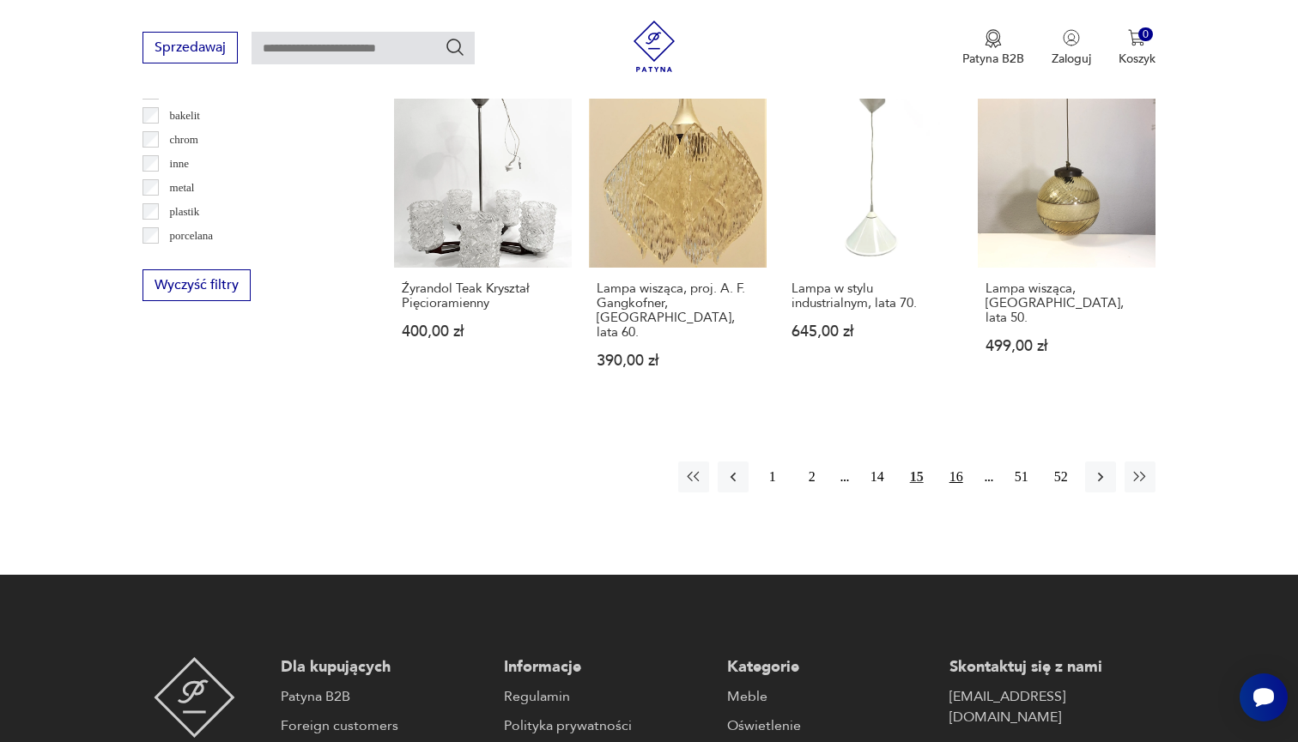
click at [956, 462] on button "16" at bounding box center [956, 477] width 31 height 31
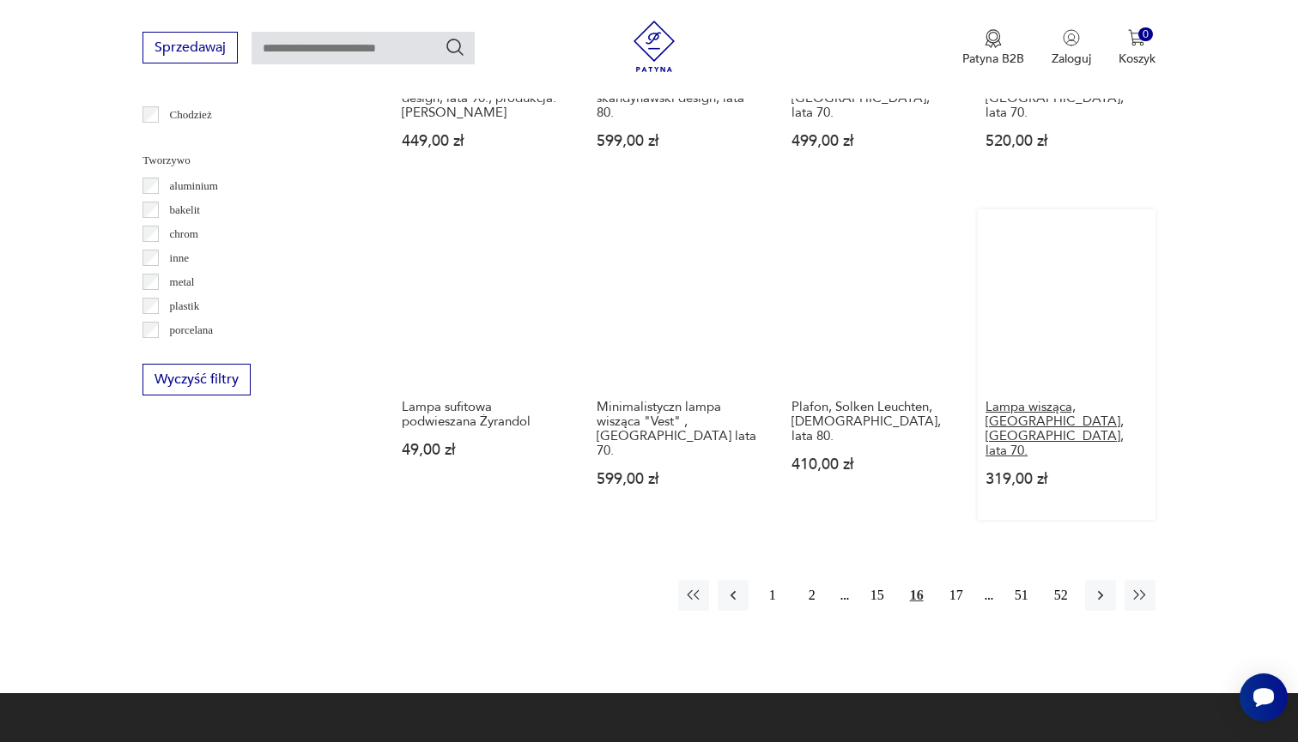
scroll to position [1568, 0]
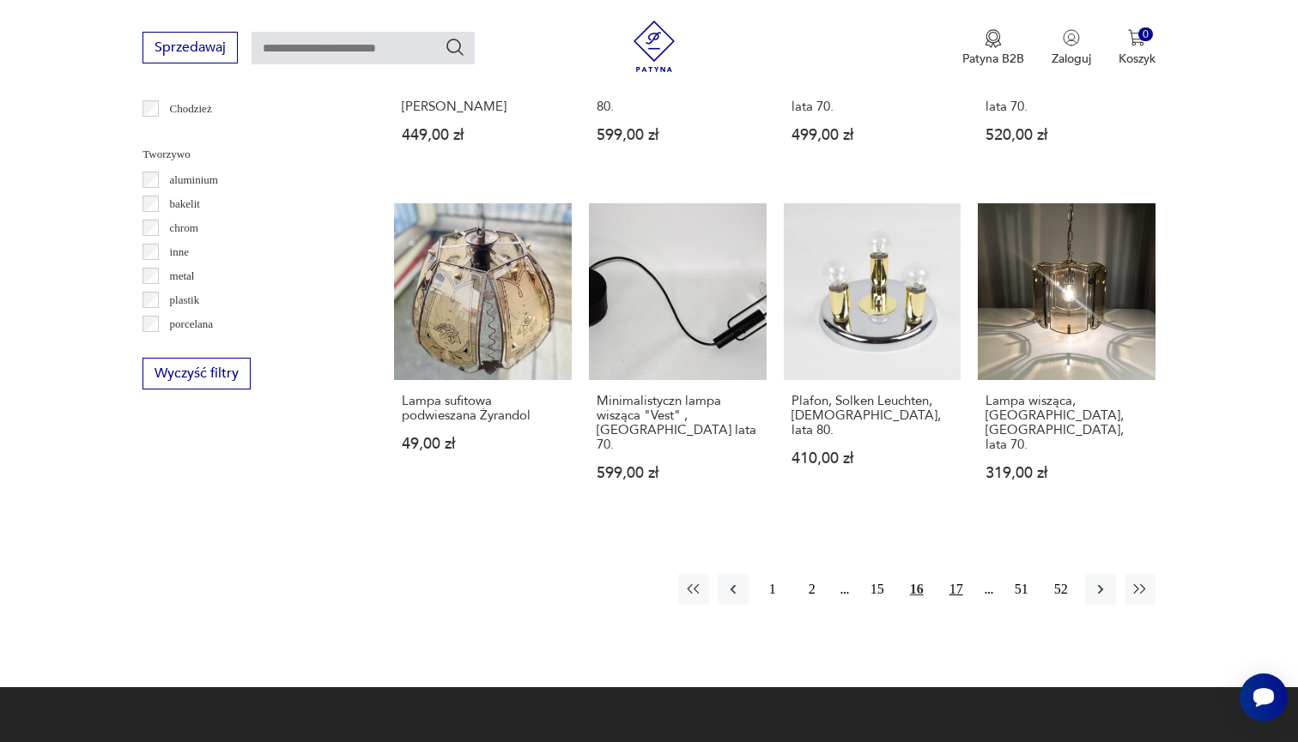
click at [955, 574] on button "17" at bounding box center [956, 589] width 31 height 31
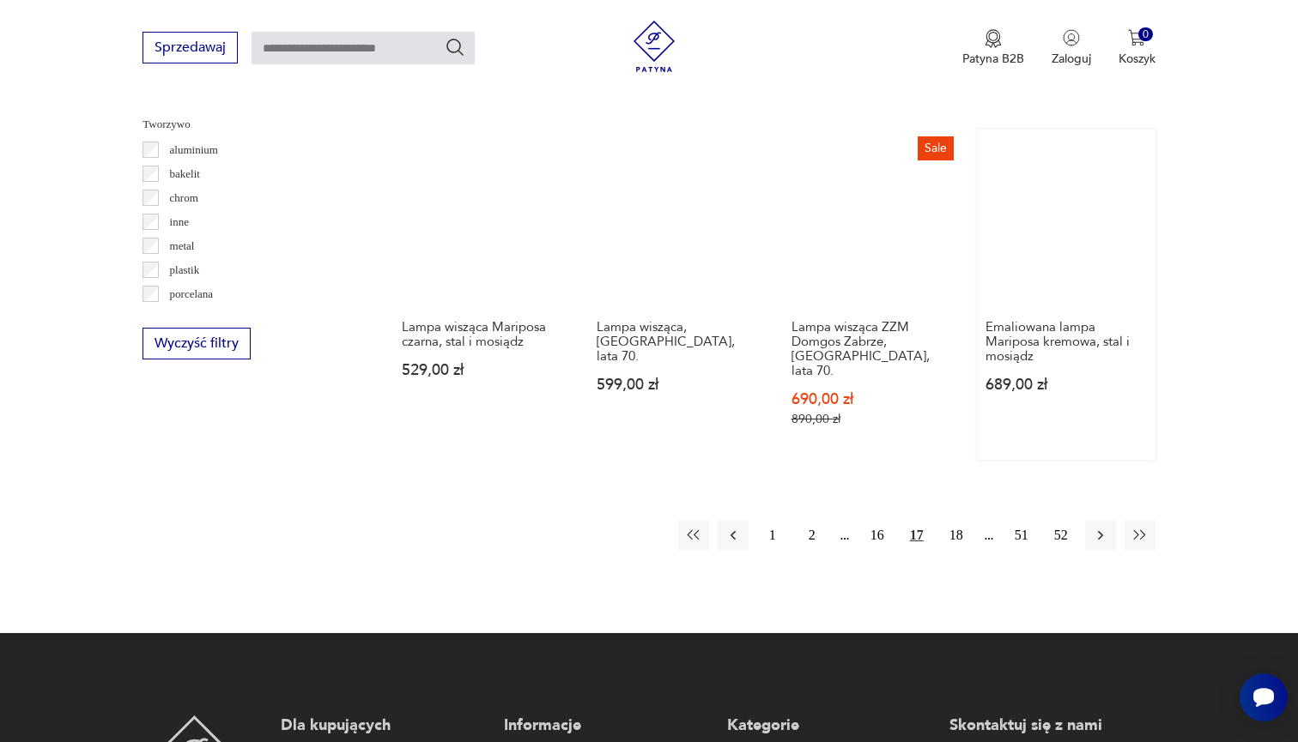
scroll to position [1604, 0]
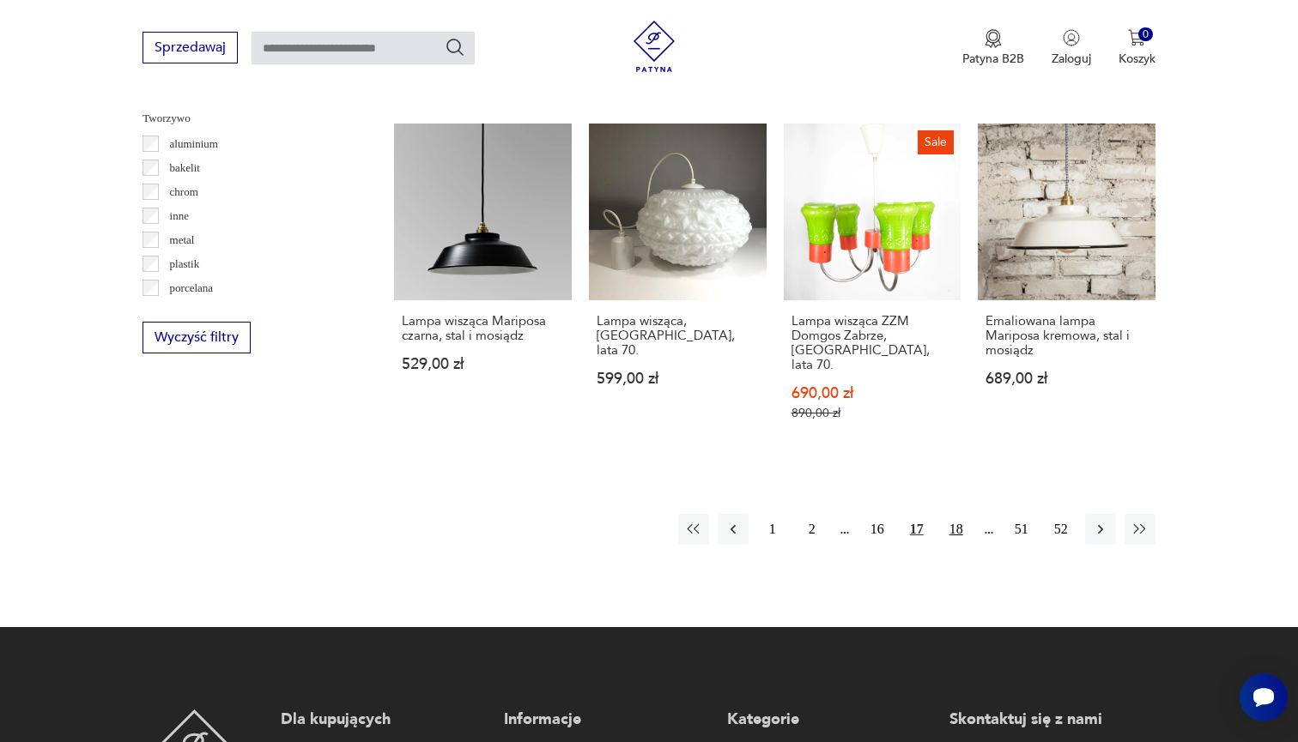
click at [956, 514] on button "18" at bounding box center [956, 529] width 31 height 31
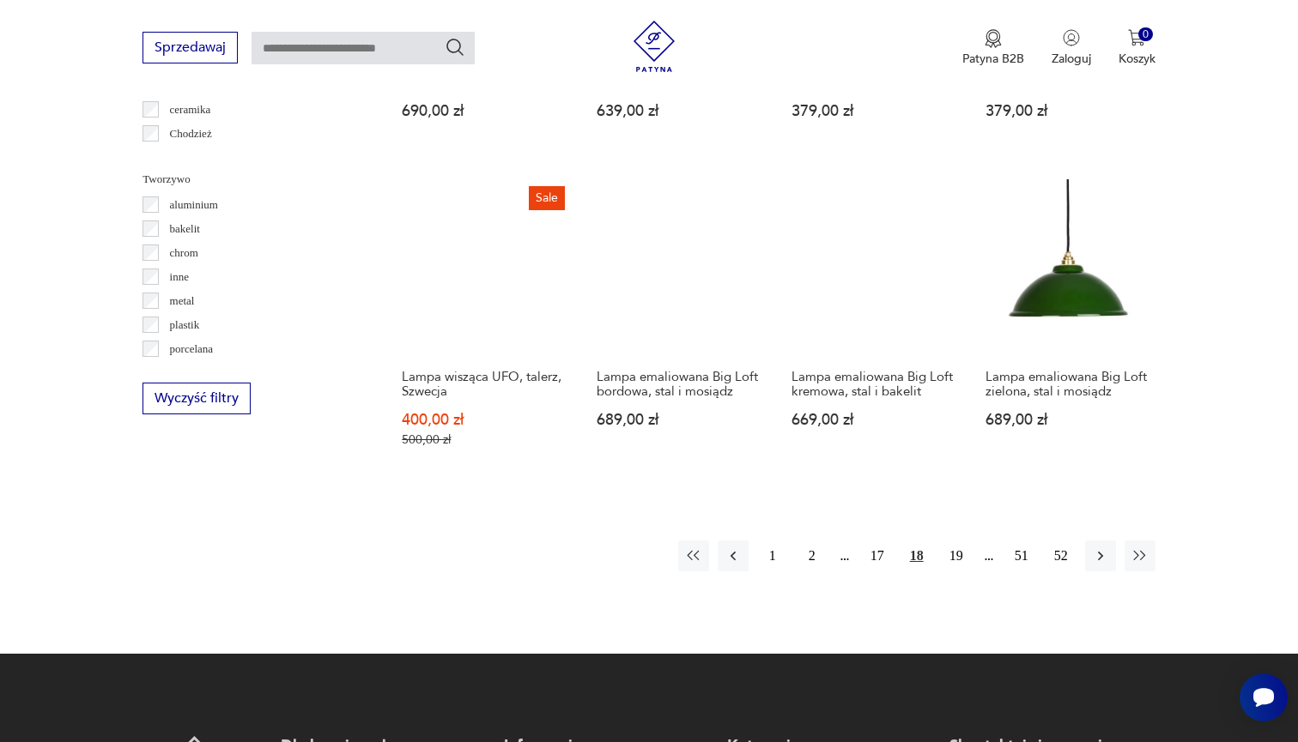
scroll to position [1573, 0]
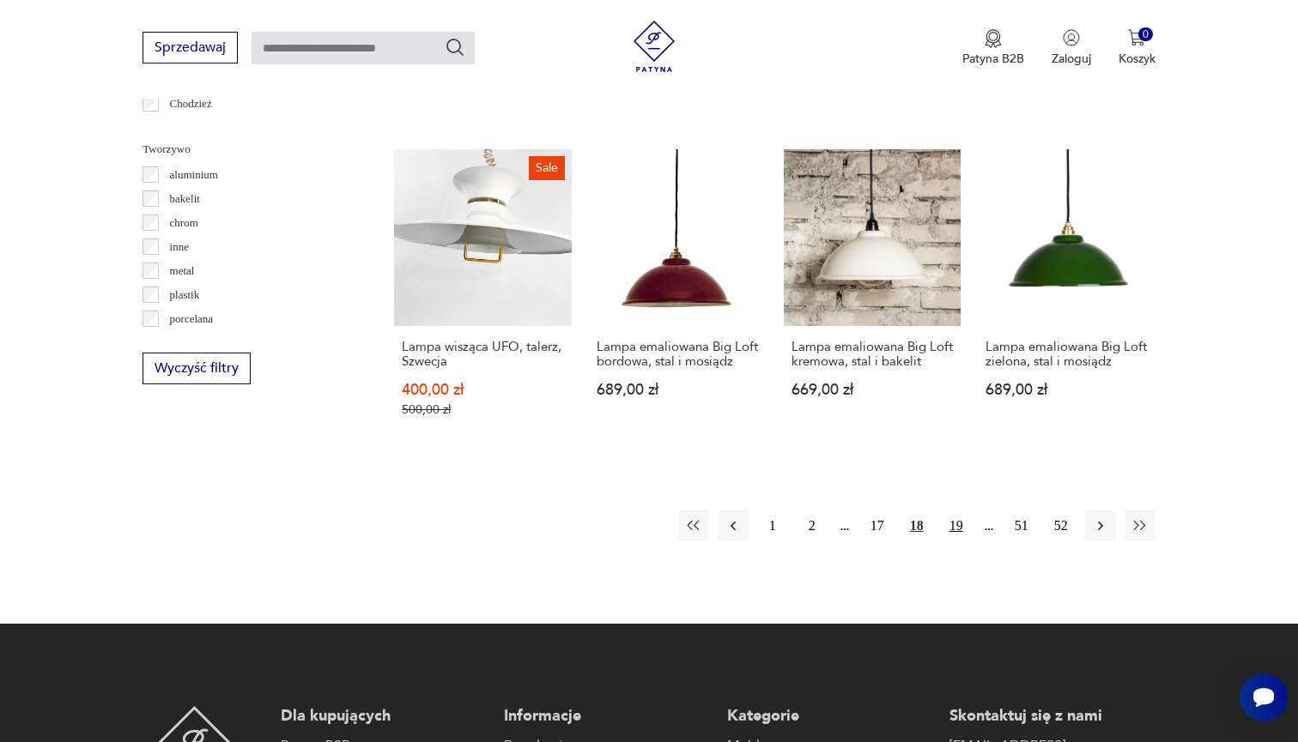
click at [950, 518] on button "19" at bounding box center [956, 526] width 31 height 31
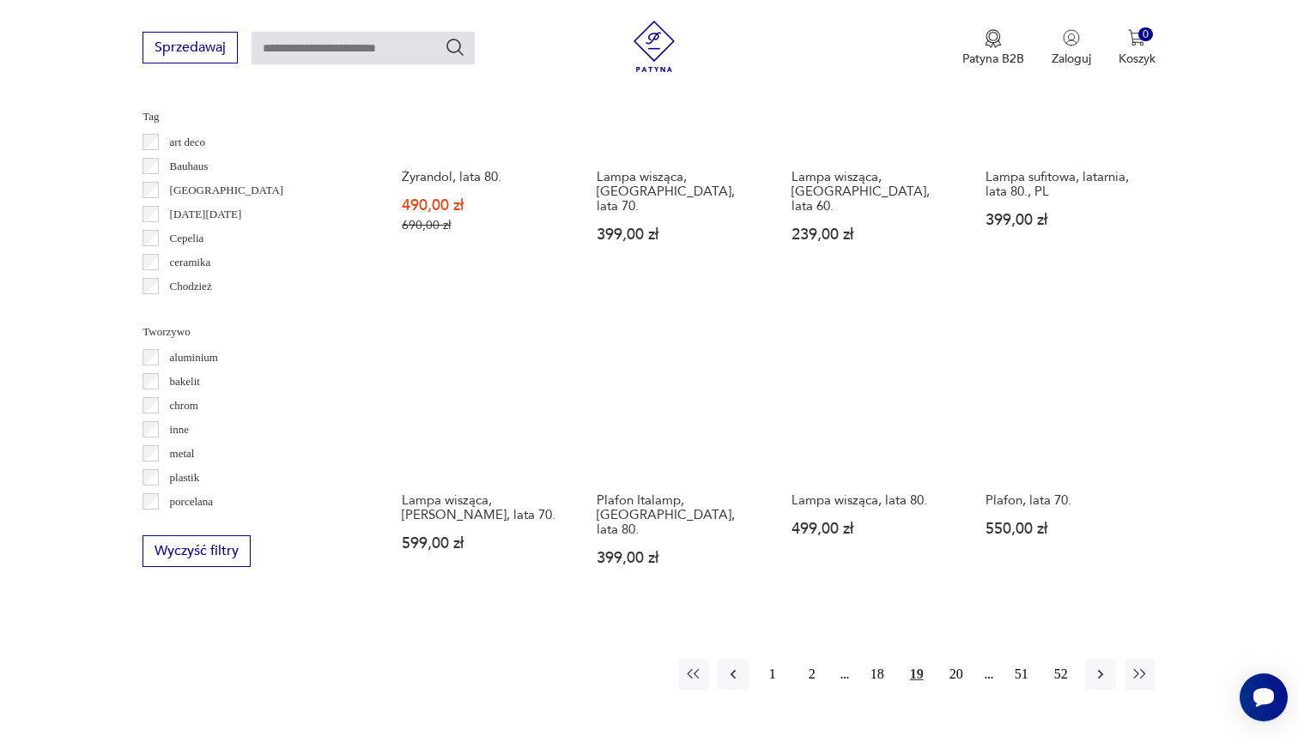
scroll to position [1396, 0]
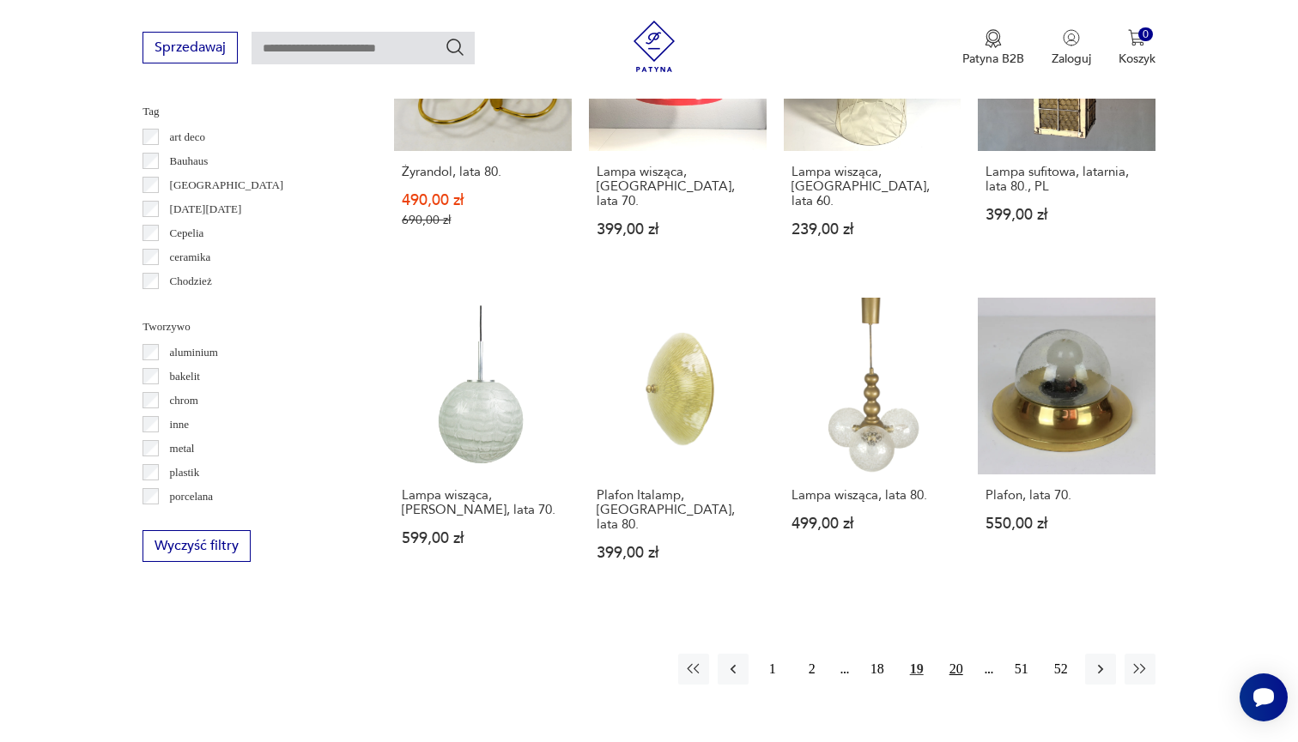
click at [955, 659] on button "20" at bounding box center [956, 669] width 31 height 31
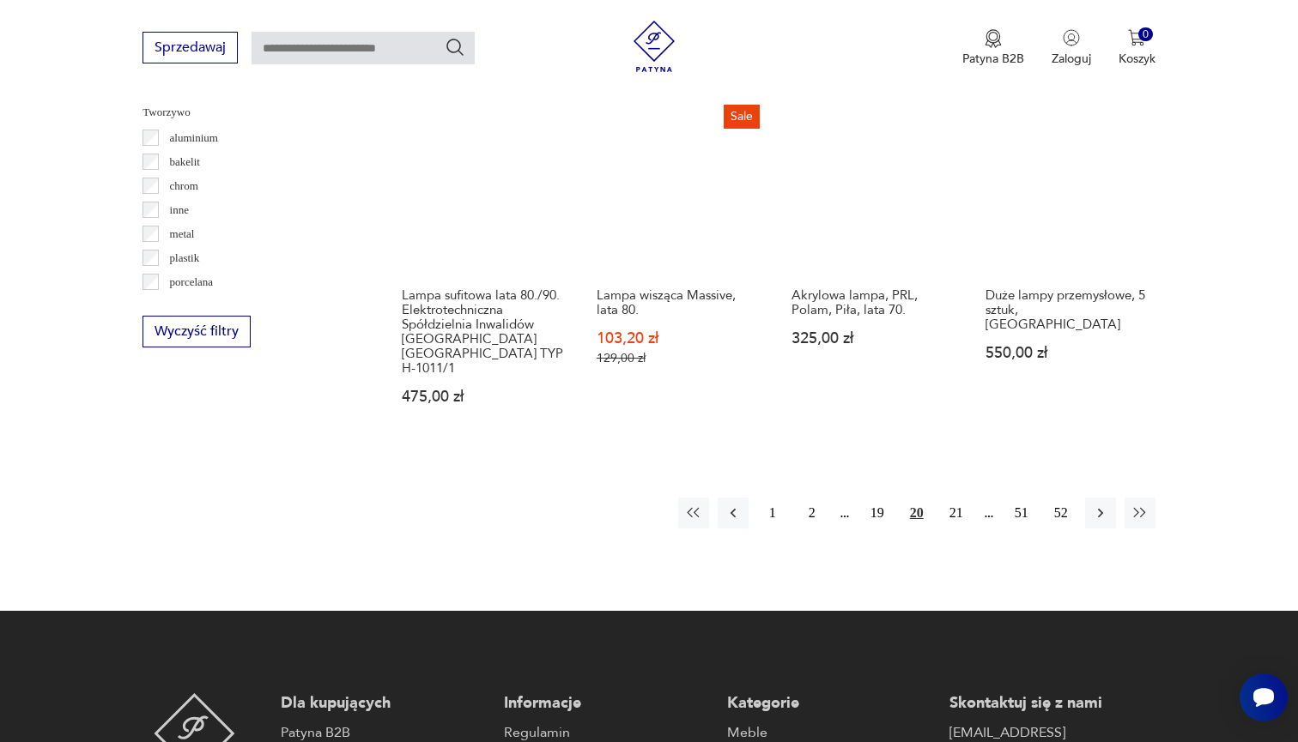
scroll to position [1566, 0]
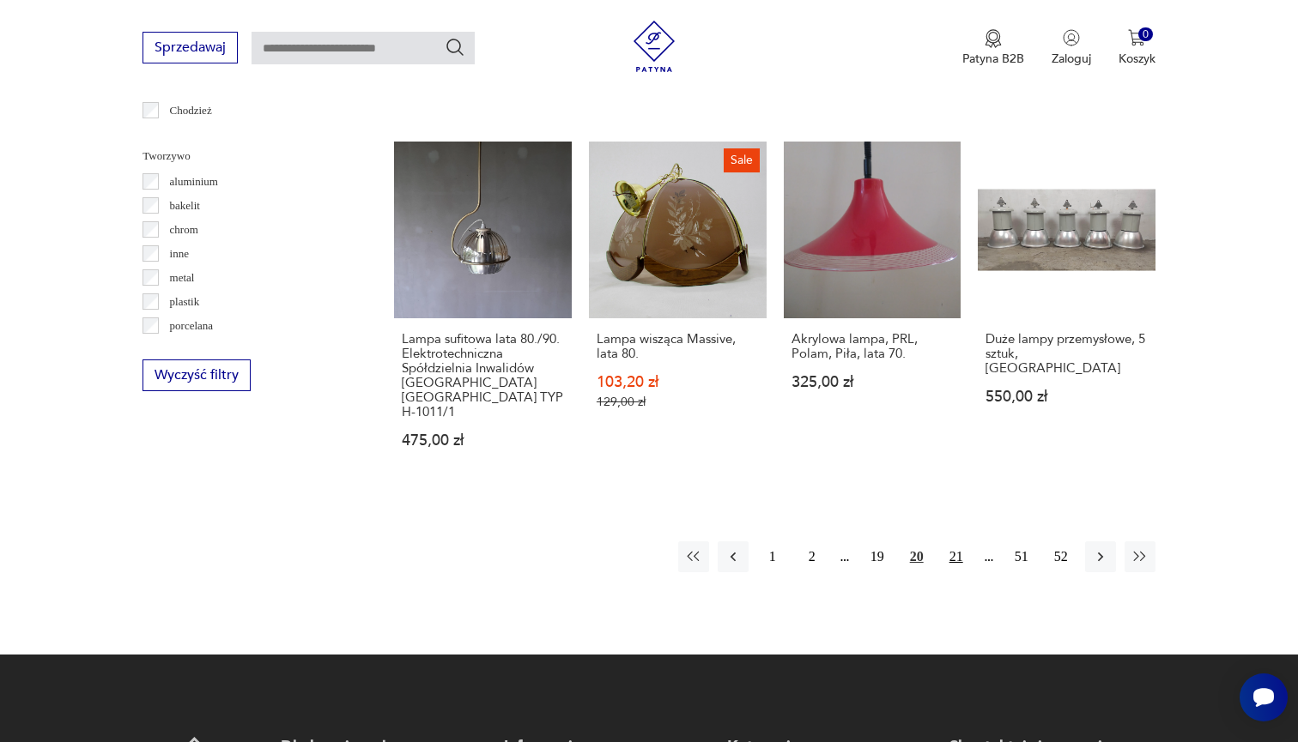
click at [955, 558] on button "21" at bounding box center [956, 557] width 31 height 31
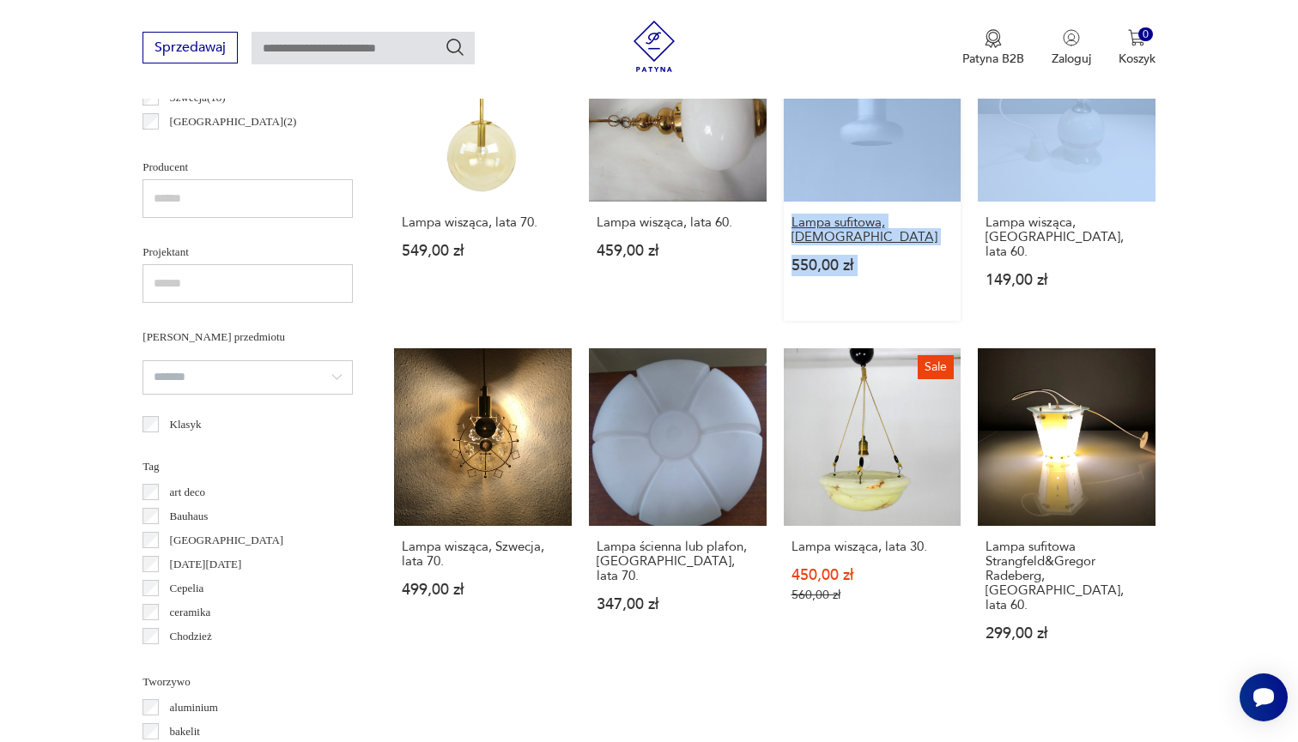
scroll to position [1054, 0]
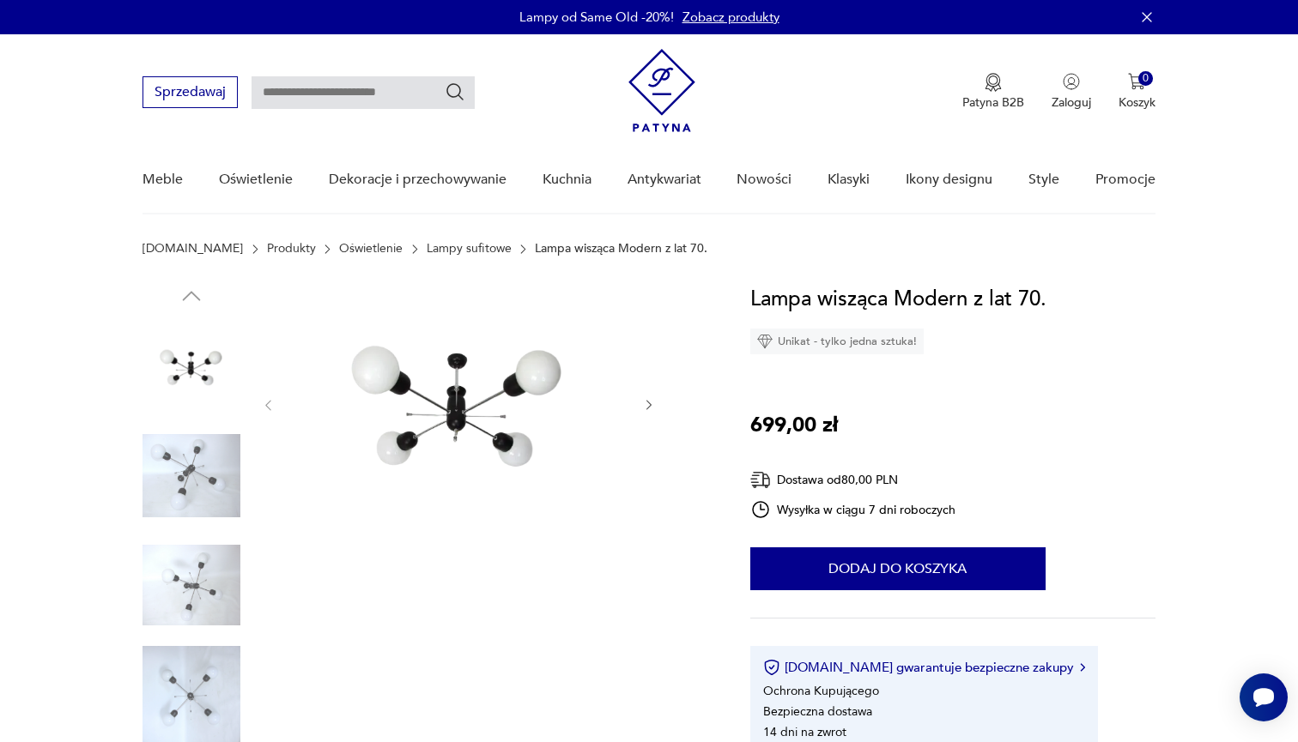
click at [653, 411] on icon "button" at bounding box center [649, 405] width 15 height 15
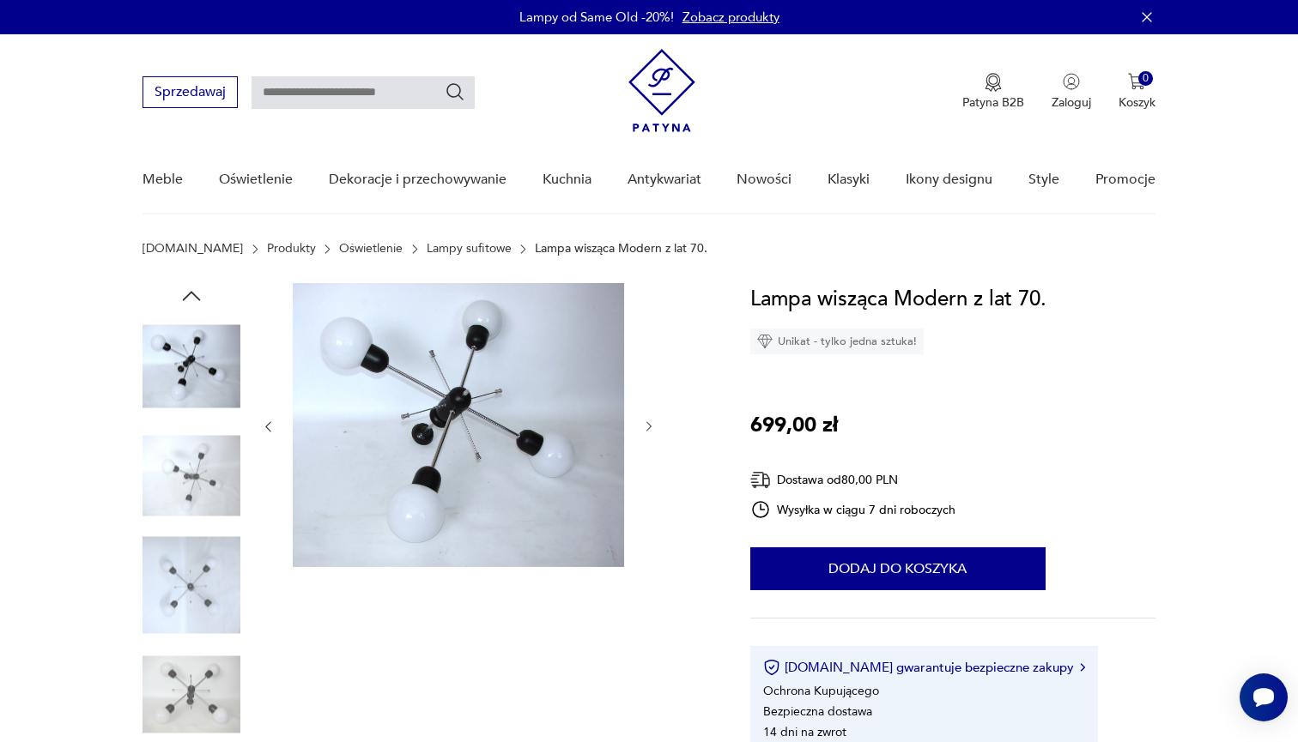
click at [656, 407] on div at bounding box center [458, 427] width 395 height 288
click at [657, 397] on div at bounding box center [425, 532] width 566 height 498
click at [650, 431] on icon "button" at bounding box center [649, 427] width 15 height 15
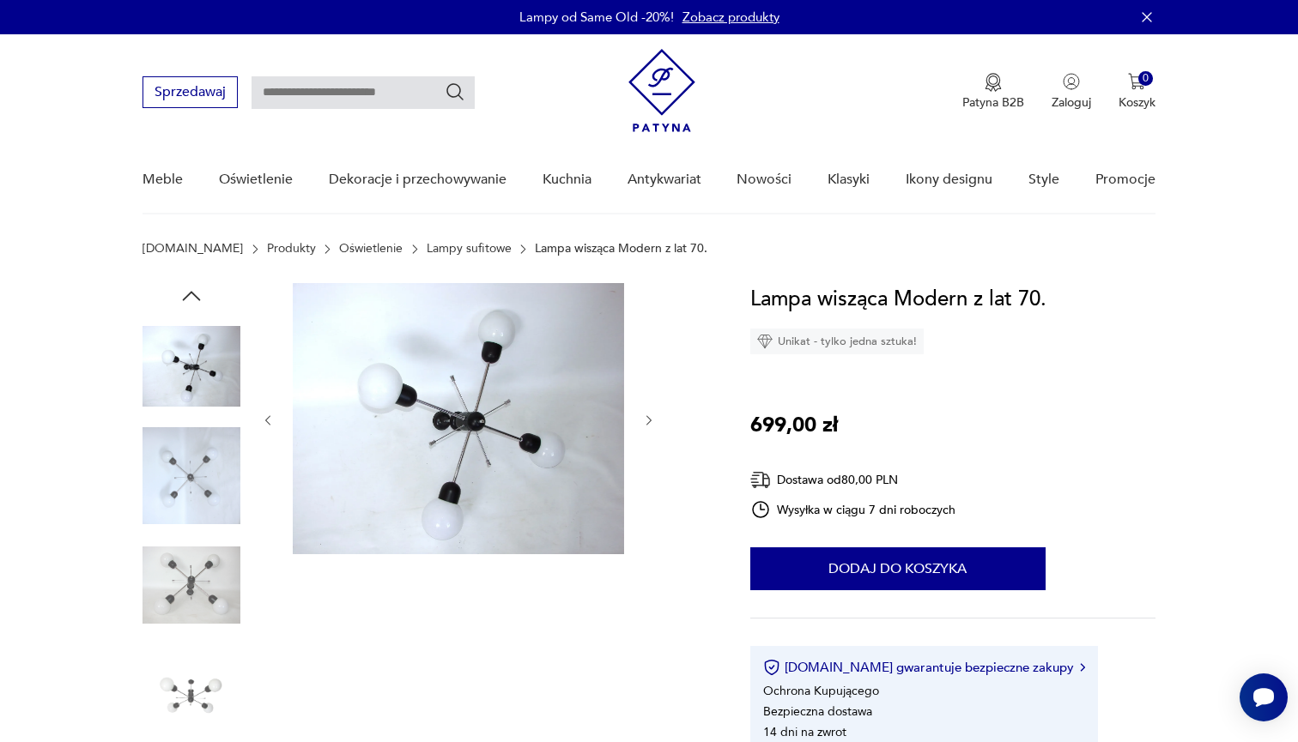
click at [650, 431] on div at bounding box center [458, 420] width 395 height 275
click at [650, 425] on icon "button" at bounding box center [649, 421] width 15 height 15
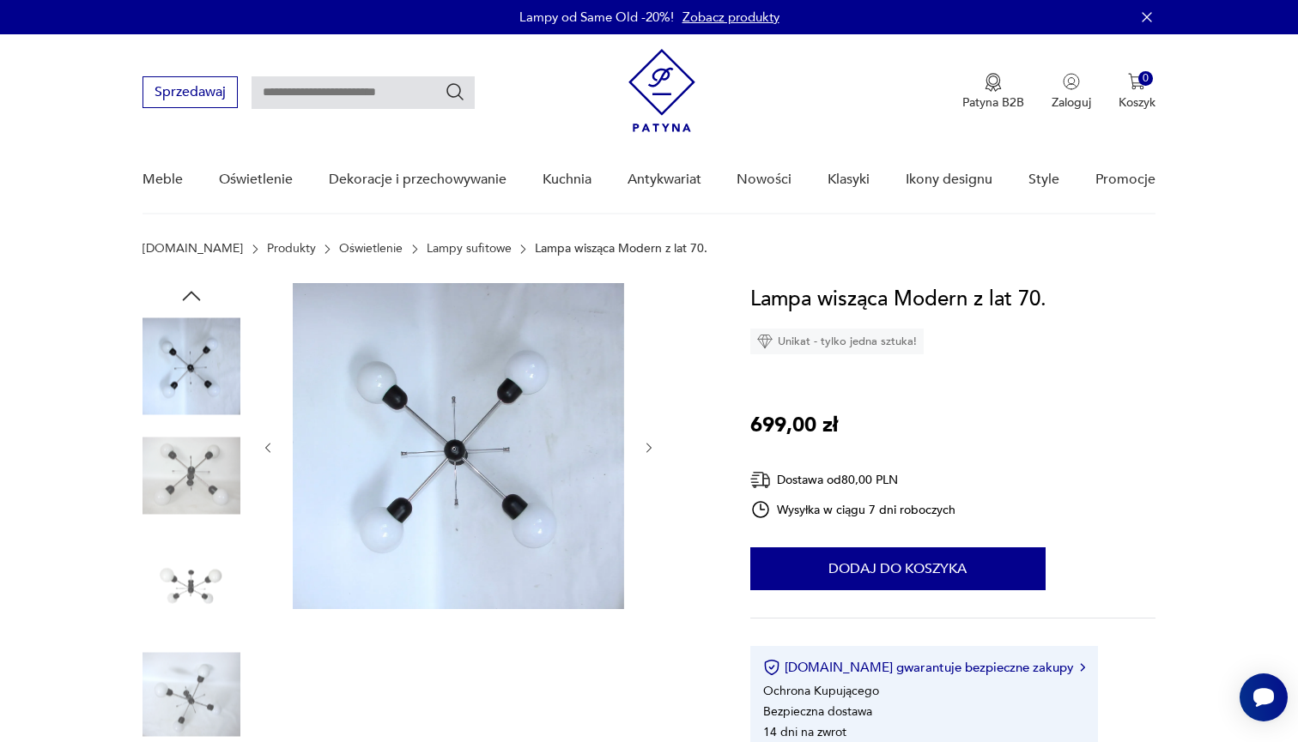
click at [651, 425] on div at bounding box center [458, 448] width 395 height 330
click at [651, 444] on icon "button" at bounding box center [649, 448] width 15 height 15
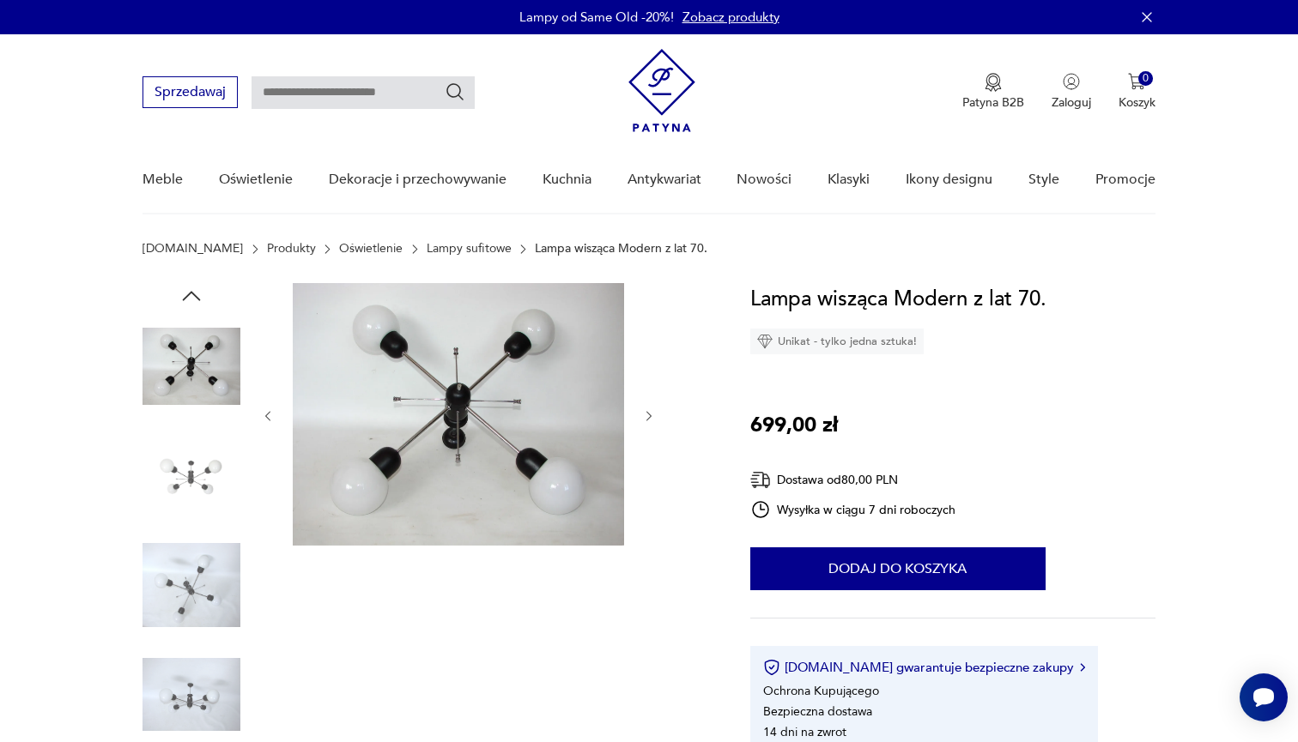
click at [654, 421] on icon "button" at bounding box center [649, 416] width 15 height 15
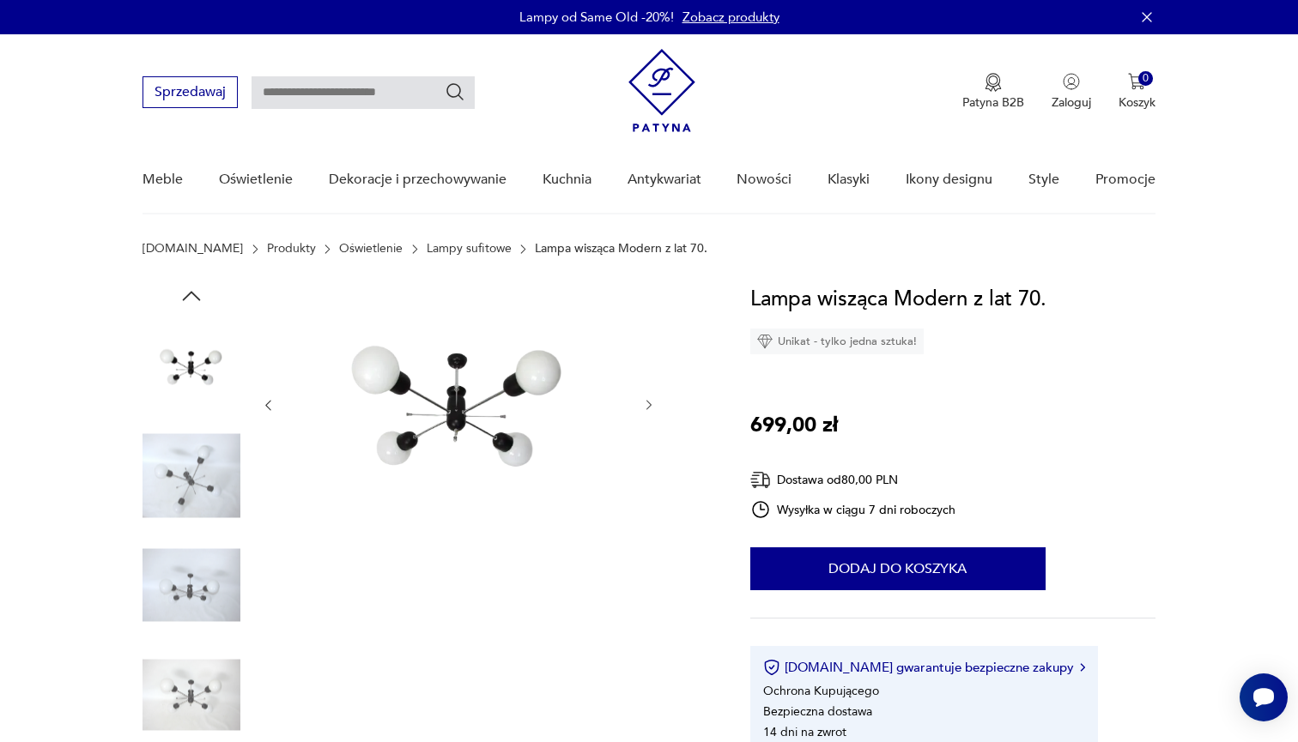
click at [654, 421] on div at bounding box center [458, 405] width 395 height 245
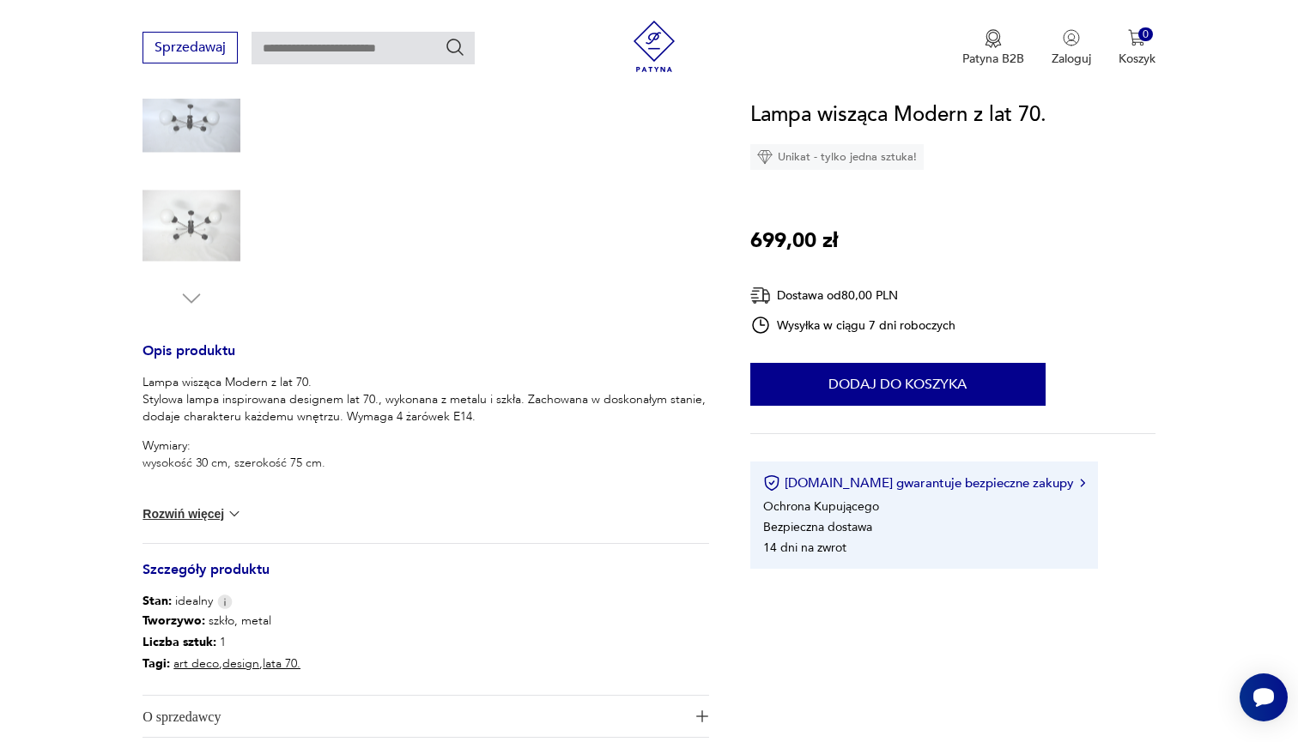
scroll to position [471, 0]
click at [195, 515] on button "Rozwiń więcej" at bounding box center [192, 512] width 100 height 17
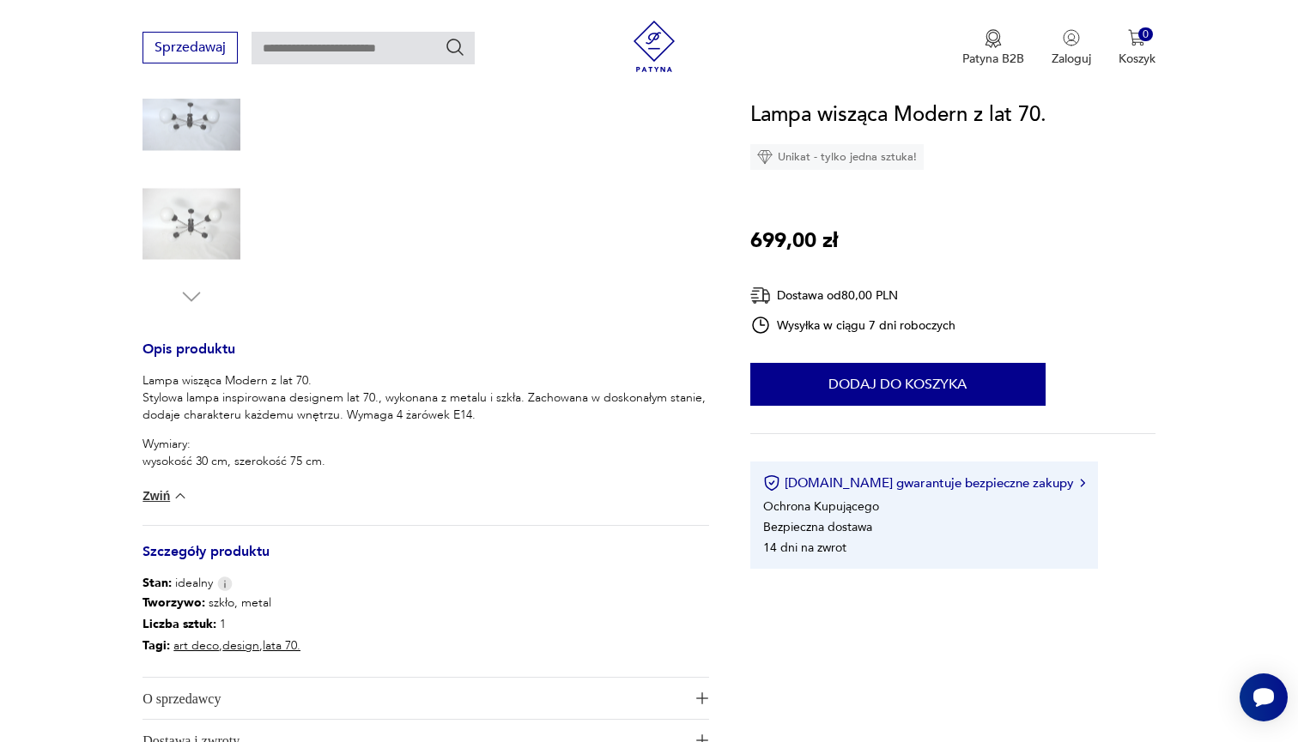
click at [195, 515] on div "Lampa wisząca Modern z lat 70. Stylowa lampa inspirowana designem lat 70., wyko…" at bounding box center [425, 448] width 566 height 153
click at [183, 496] on img at bounding box center [180, 495] width 17 height 17
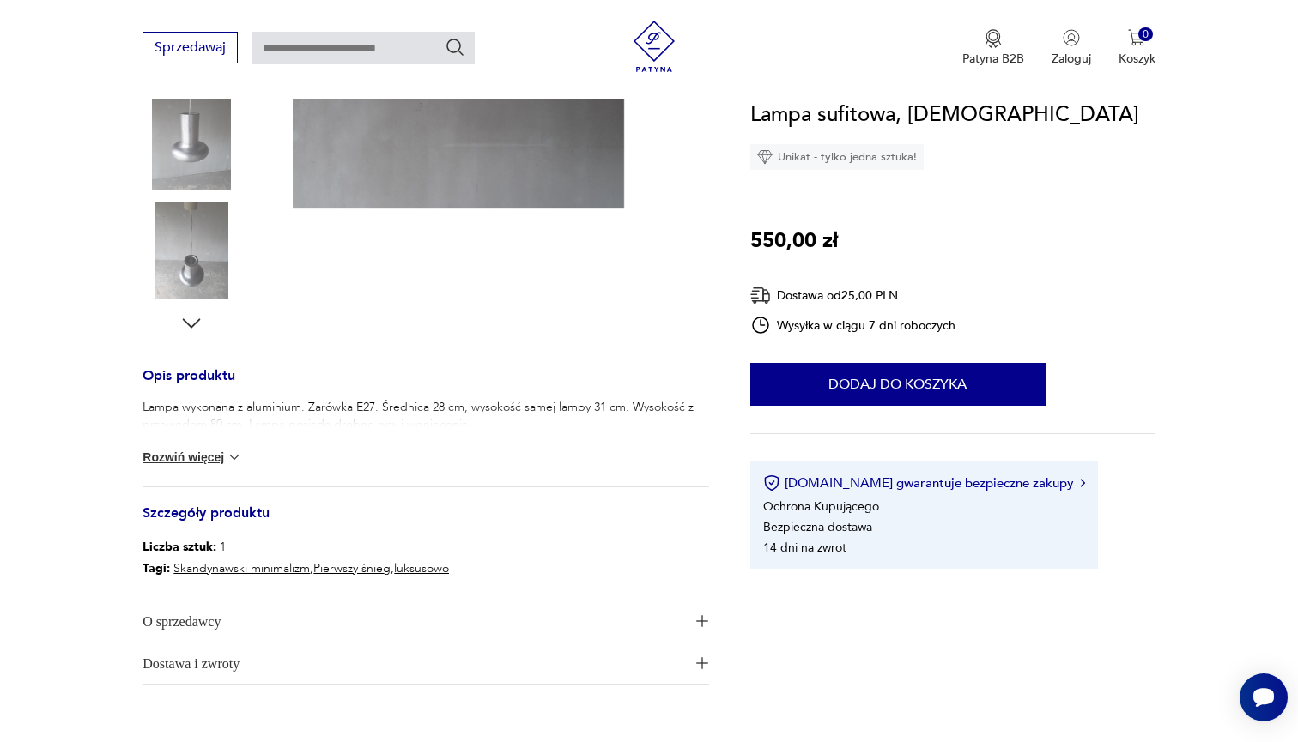
scroll to position [445, 0]
click at [185, 483] on div "Lampa wykonana z aluminium. Żarówka E27. Średnica 28 cm, wysokość samej lampy 3…" at bounding box center [425, 443] width 566 height 88
click at [185, 457] on button "Rozwiń więcej" at bounding box center [192, 457] width 100 height 17
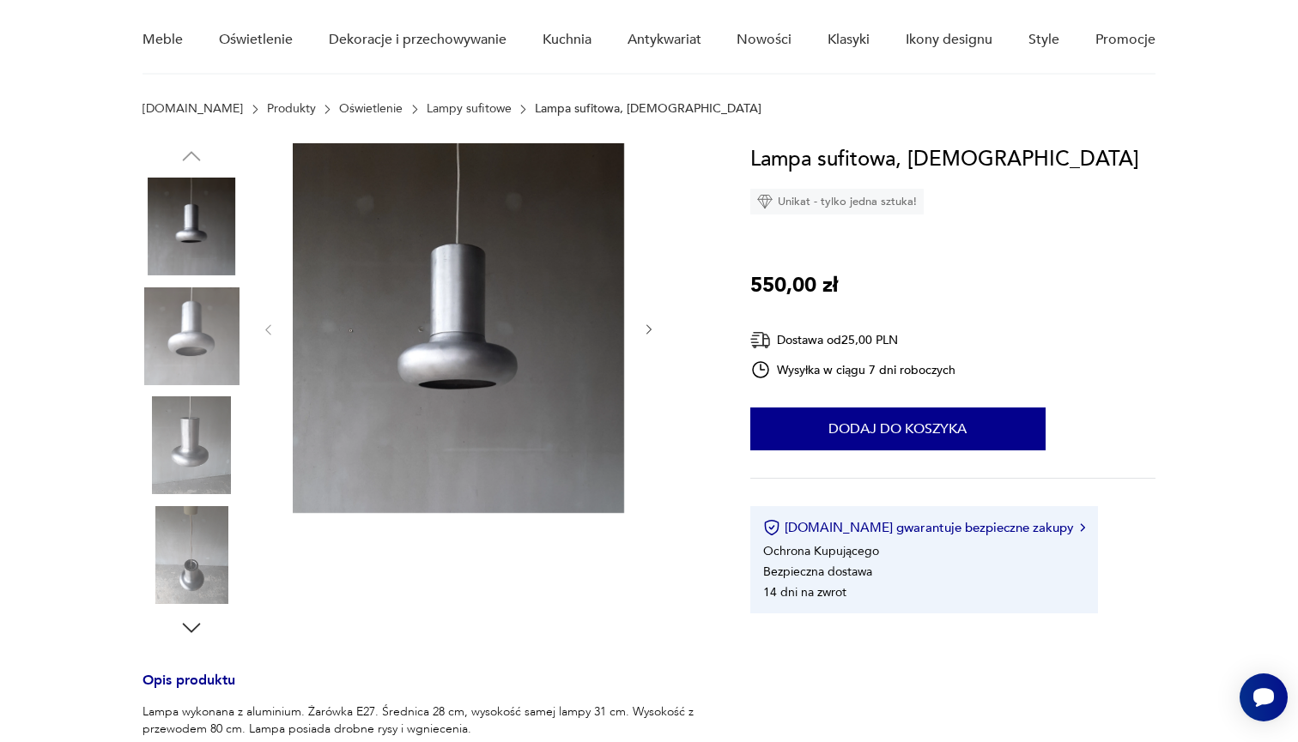
scroll to position [129, 0]
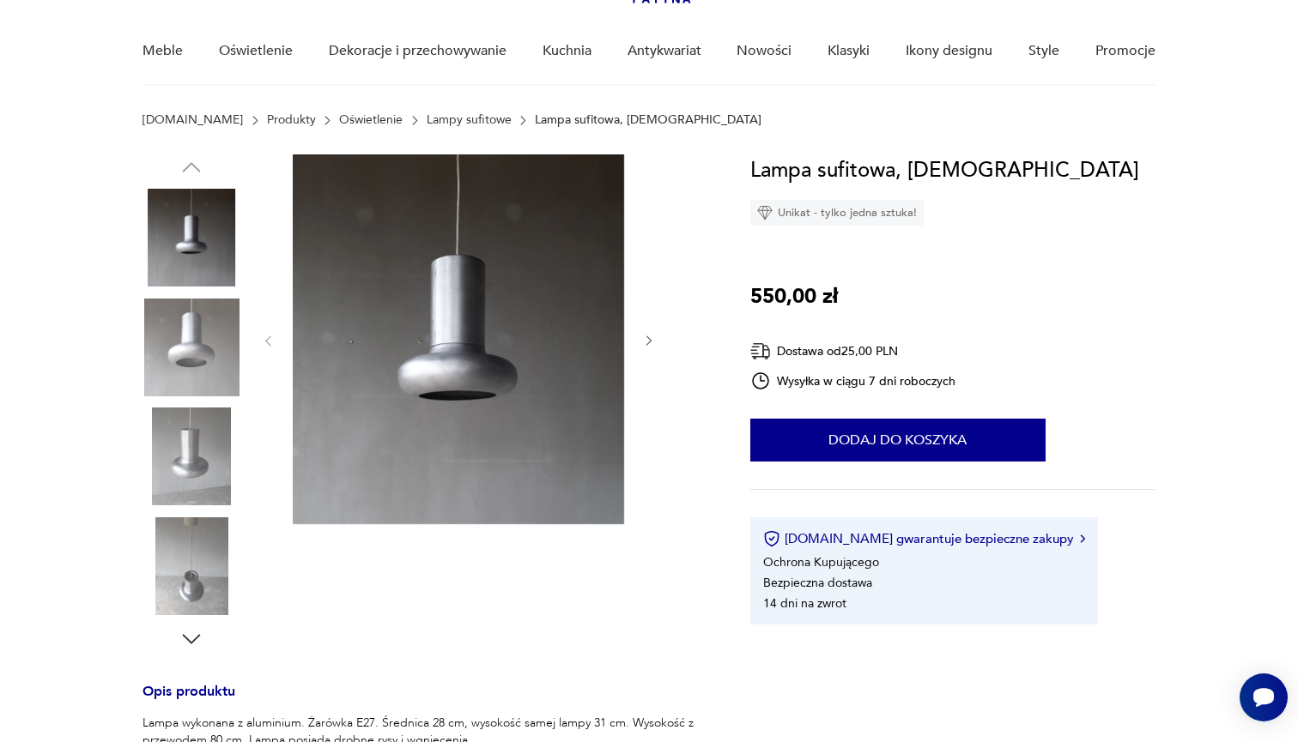
click at [644, 346] on icon "button" at bounding box center [649, 341] width 15 height 15
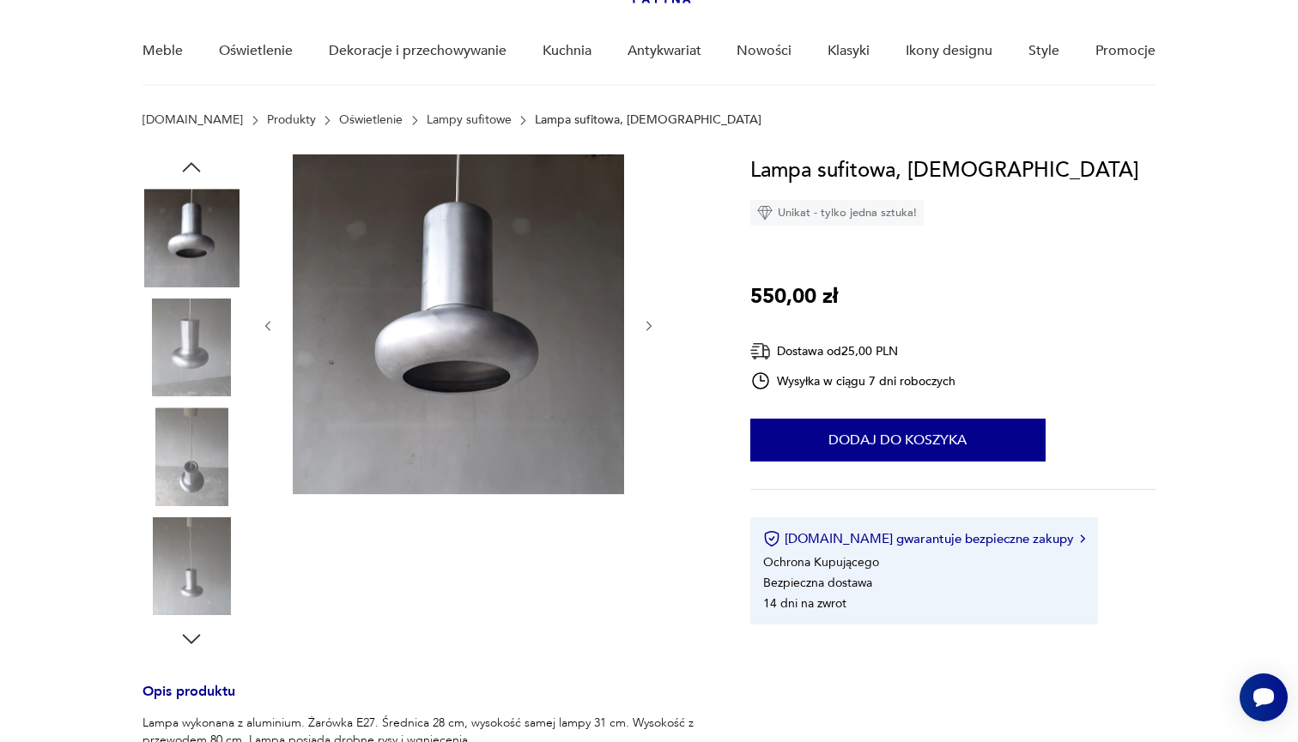
click at [643, 346] on div at bounding box center [458, 325] width 395 height 343
click at [649, 332] on icon "button" at bounding box center [649, 326] width 15 height 15
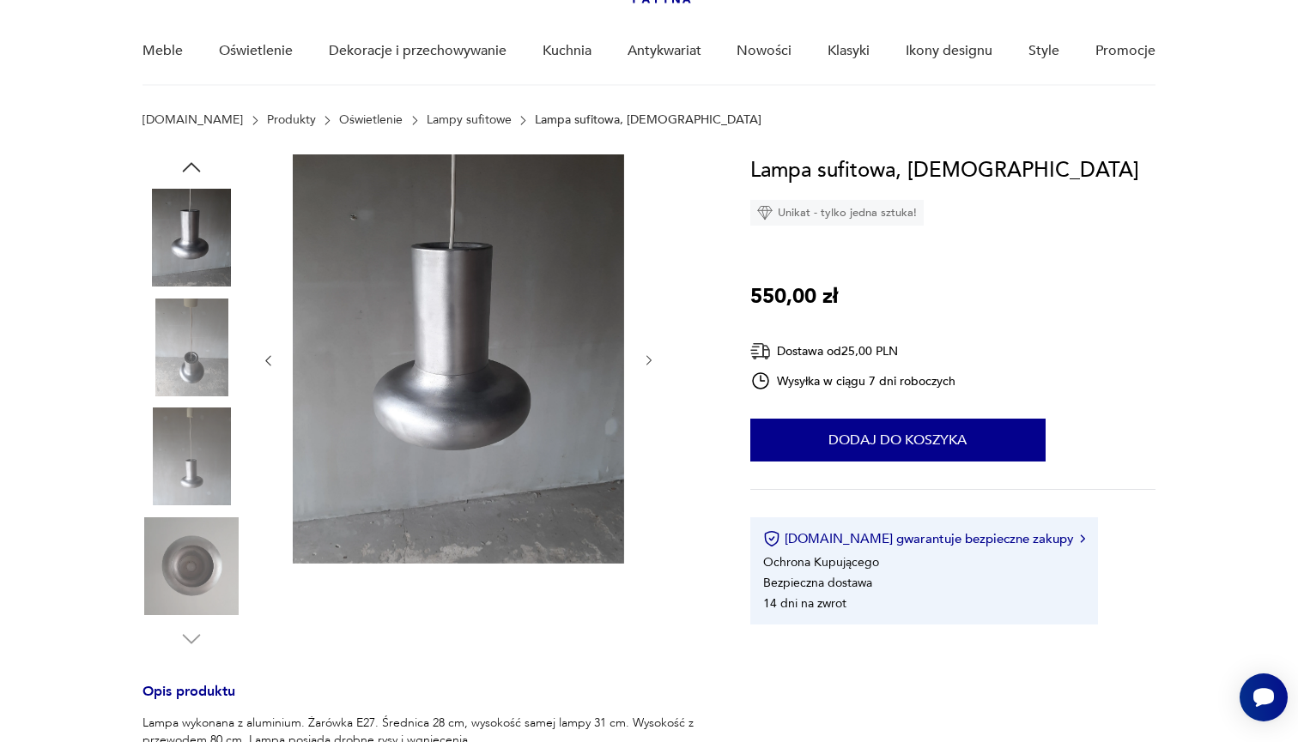
click at [645, 365] on icon "button" at bounding box center [649, 361] width 15 height 15
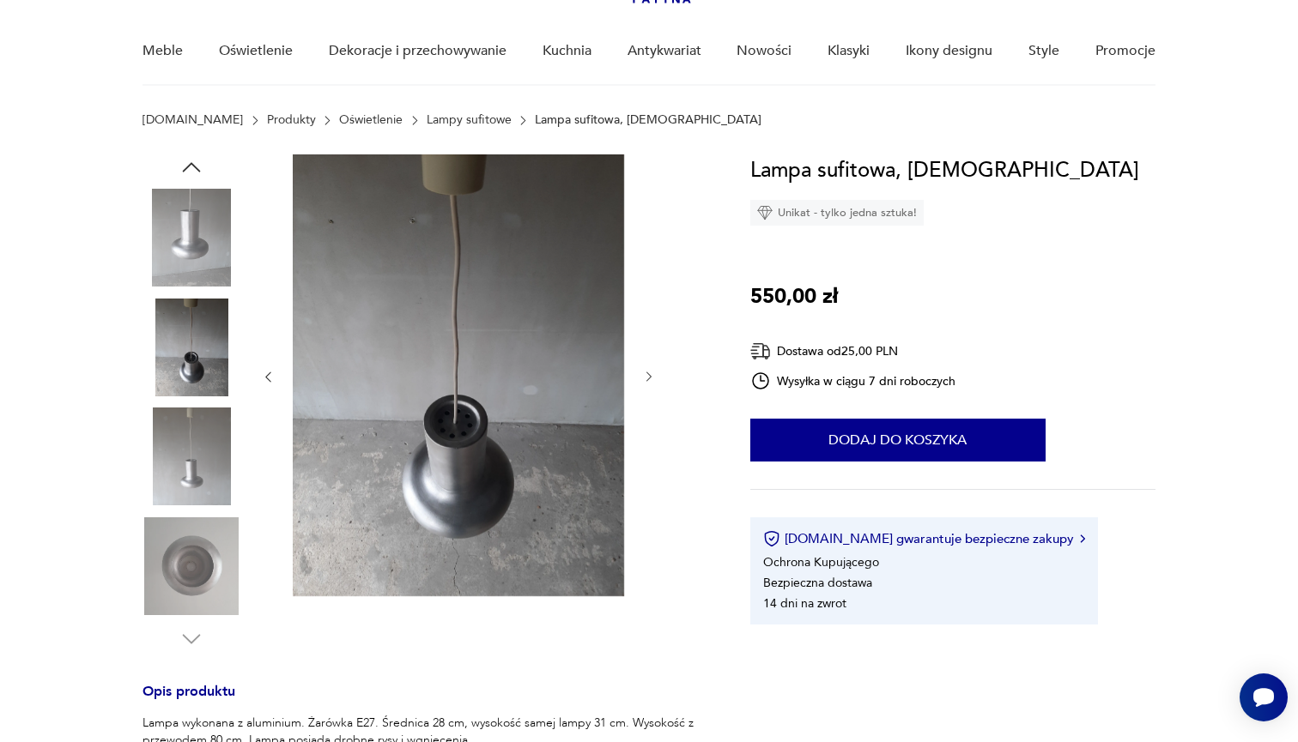
click at [645, 365] on div at bounding box center [458, 376] width 395 height 445
click at [654, 377] on icon "button" at bounding box center [649, 377] width 15 height 15
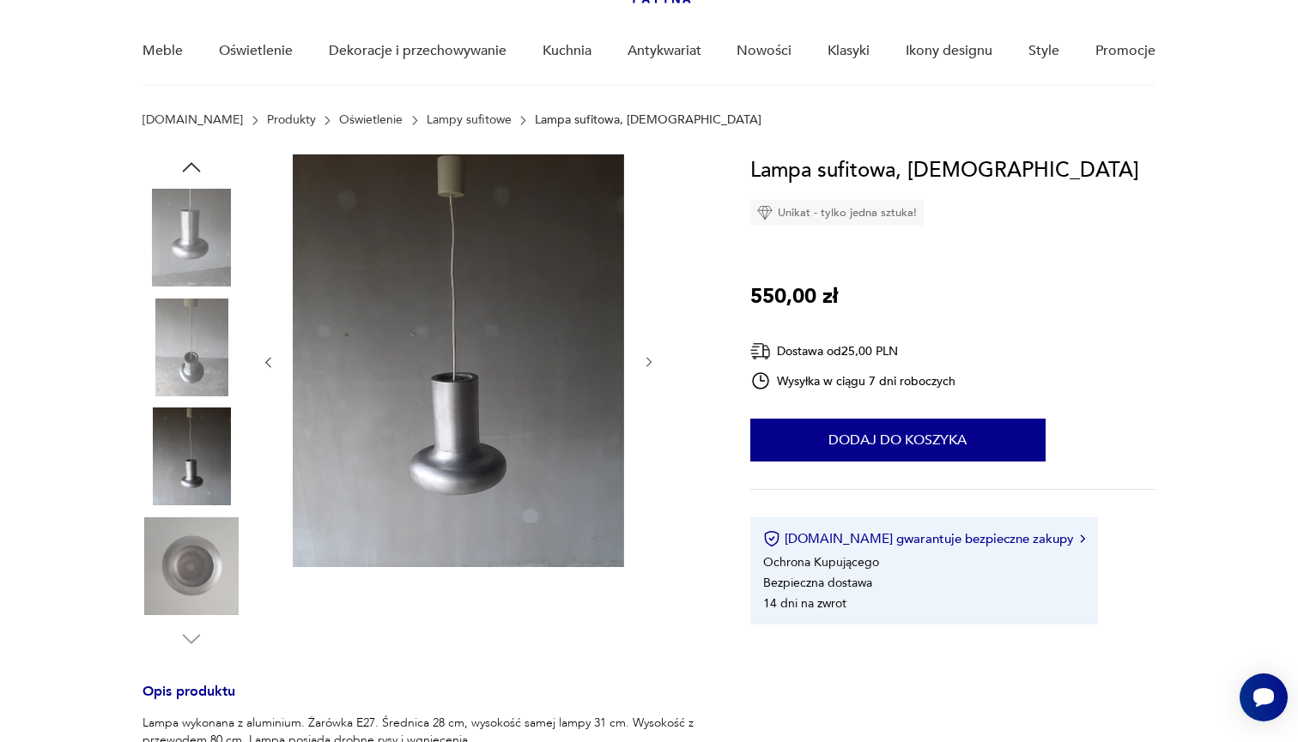
click at [654, 377] on div at bounding box center [458, 362] width 395 height 416
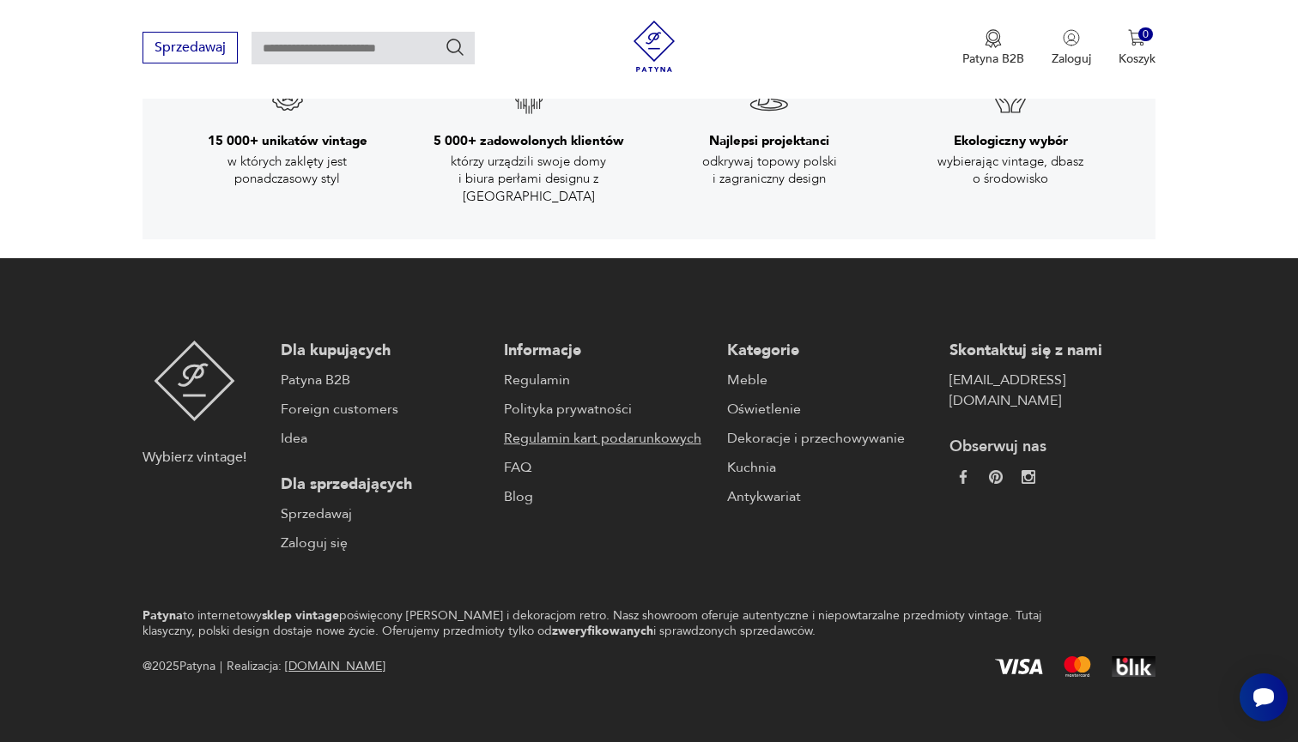
scroll to position [2599, 0]
